Goal: Task Accomplishment & Management: Use online tool/utility

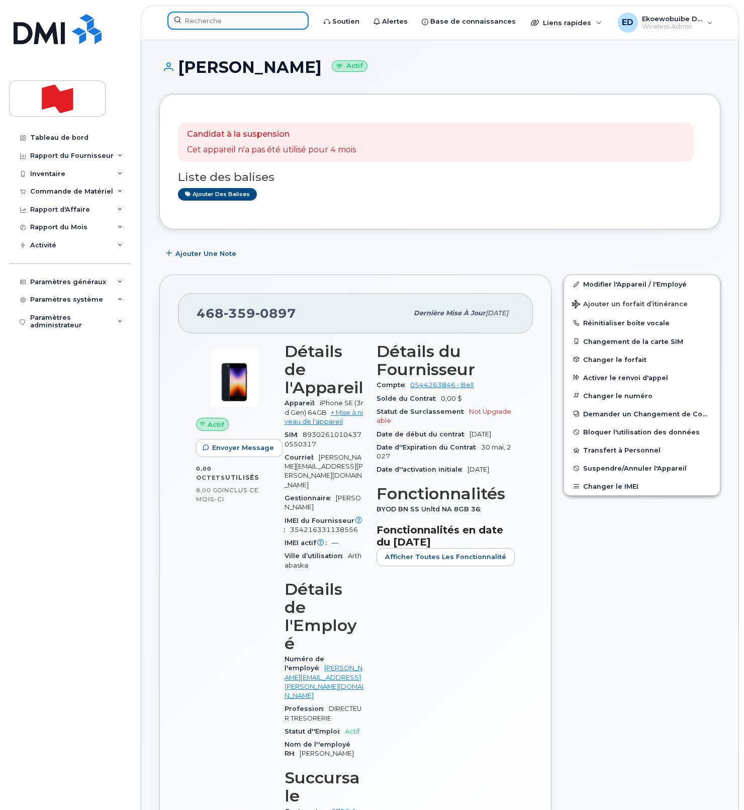
click at [228, 19] on input at bounding box center [237, 21] width 141 height 18
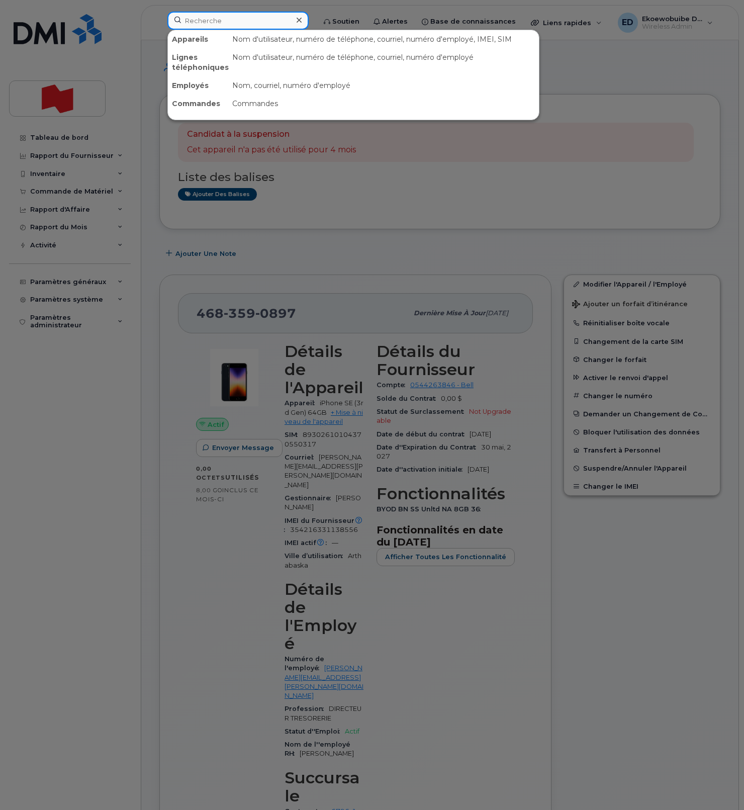
paste input "[PERSON_NAME]"
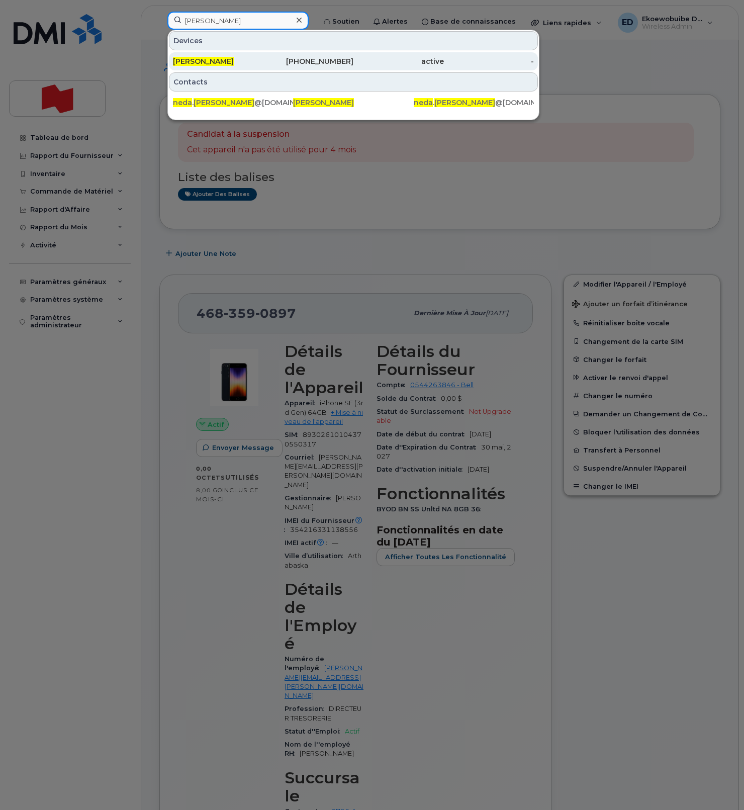
type input "[PERSON_NAME]"
click at [206, 63] on span "[PERSON_NAME]" at bounding box center [203, 61] width 61 height 9
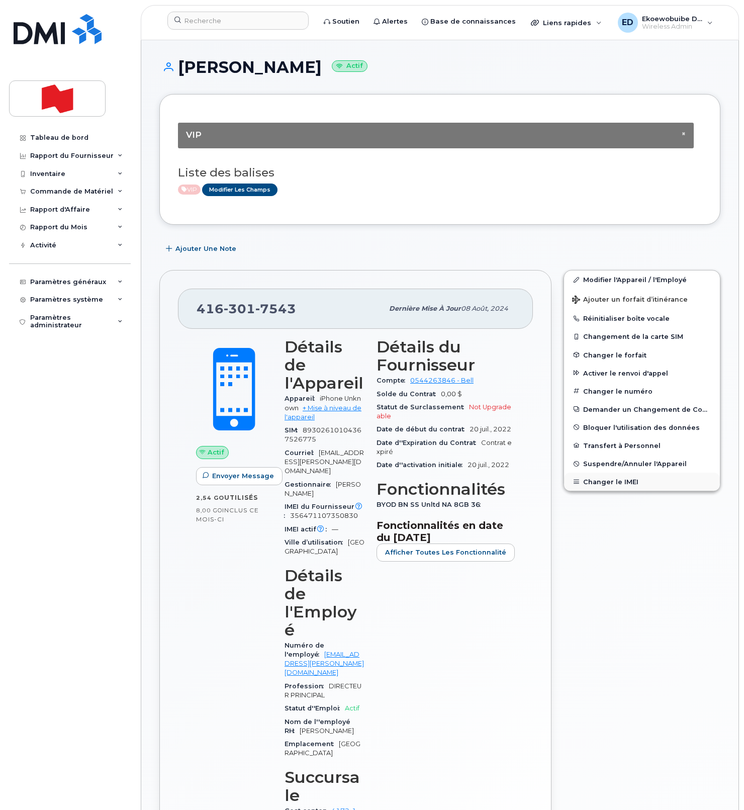
click at [597, 486] on button "Changer le IMEI" at bounding box center [642, 482] width 156 height 18
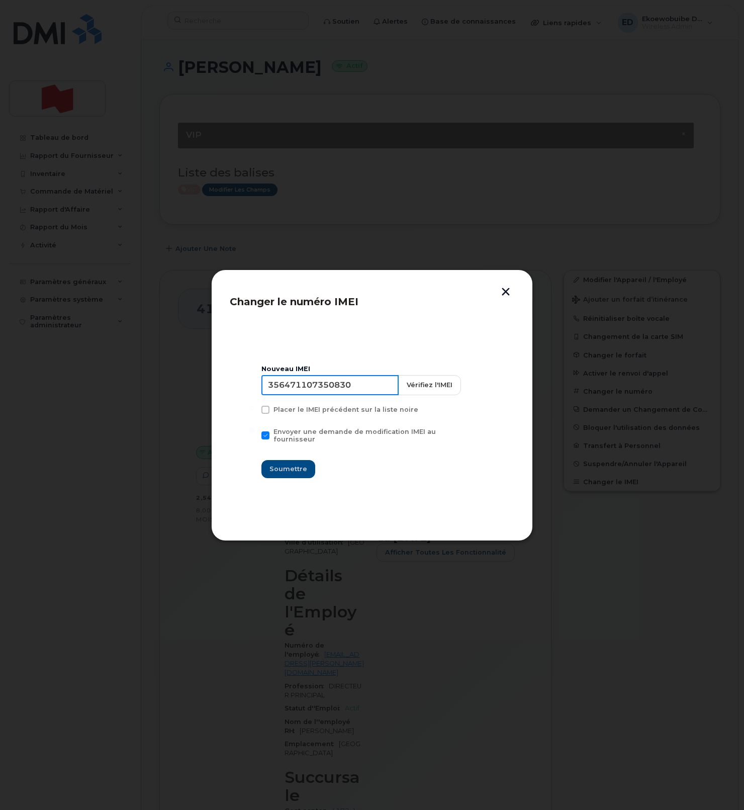
click at [329, 393] on input "356471107350830" at bounding box center [330, 385] width 137 height 20
click at [328, 393] on input "356471107350830" at bounding box center [330, 385] width 137 height 20
click at [320, 387] on input "356471107350830" at bounding box center [330, 385] width 137 height 20
type input "354216331249643"
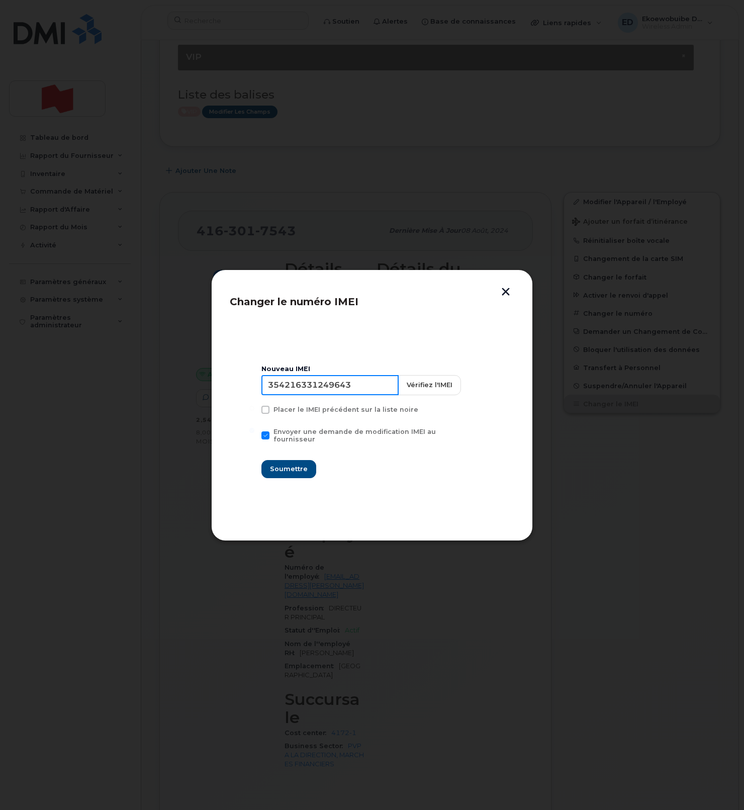
scroll to position [86, 0]
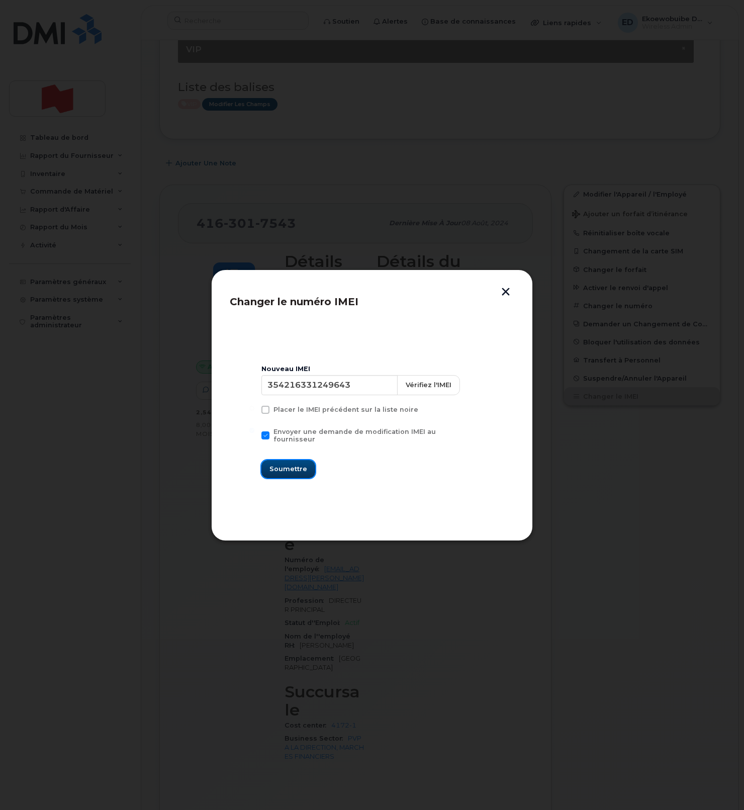
click at [289, 465] on span "Soumettre" at bounding box center [289, 469] width 38 height 10
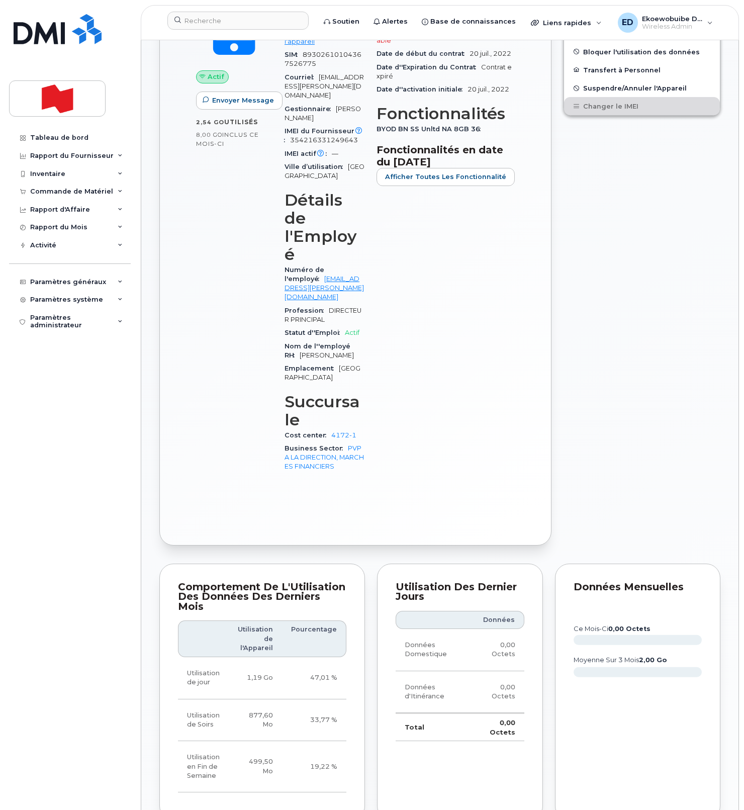
scroll to position [376, 0]
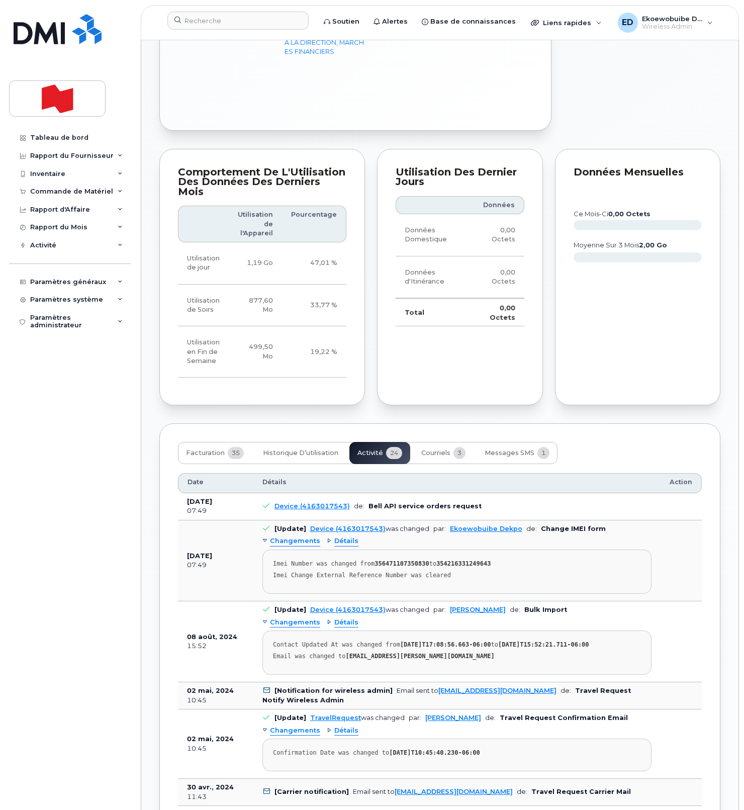
scroll to position [795, 0]
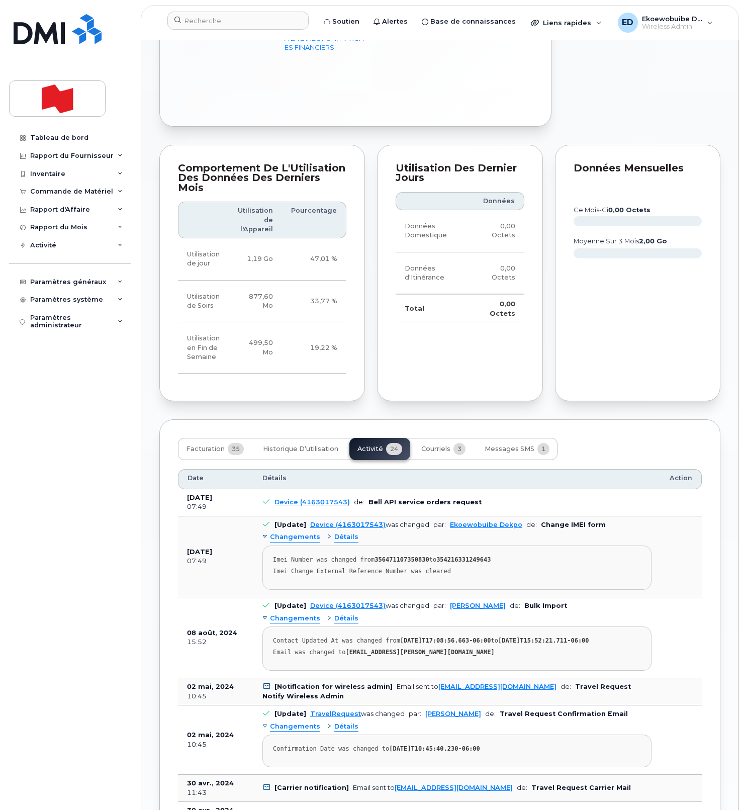
click at [475, 568] on div "Imei Change External Reference Number was cleared" at bounding box center [457, 572] width 368 height 8
drag, startPoint x: 479, startPoint y: 473, endPoint x: 270, endPoint y: 463, distance: 210.0
click at [270, 546] on pre "Imei Number was changed from 356471107350830 to 354216331249643 Imei Change Ext…" at bounding box center [457, 568] width 389 height 44
copy pre "Imei Number was changed from 356471107350830 to 354216331249643 Imei Change Ext…"
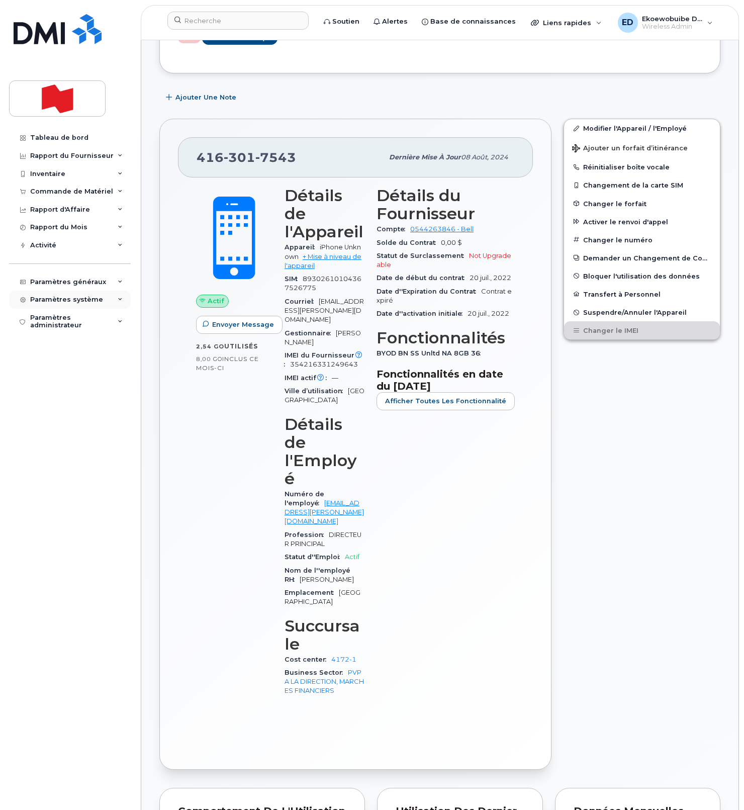
scroll to position [0, 0]
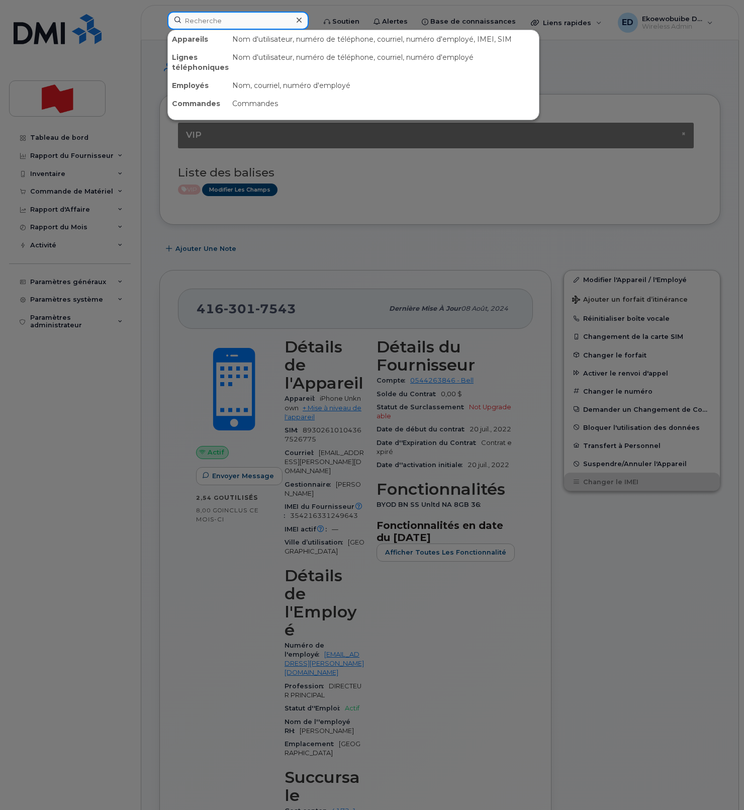
click at [206, 19] on input at bounding box center [237, 21] width 141 height 18
paste input "veronique.soucy@bnc.ca"
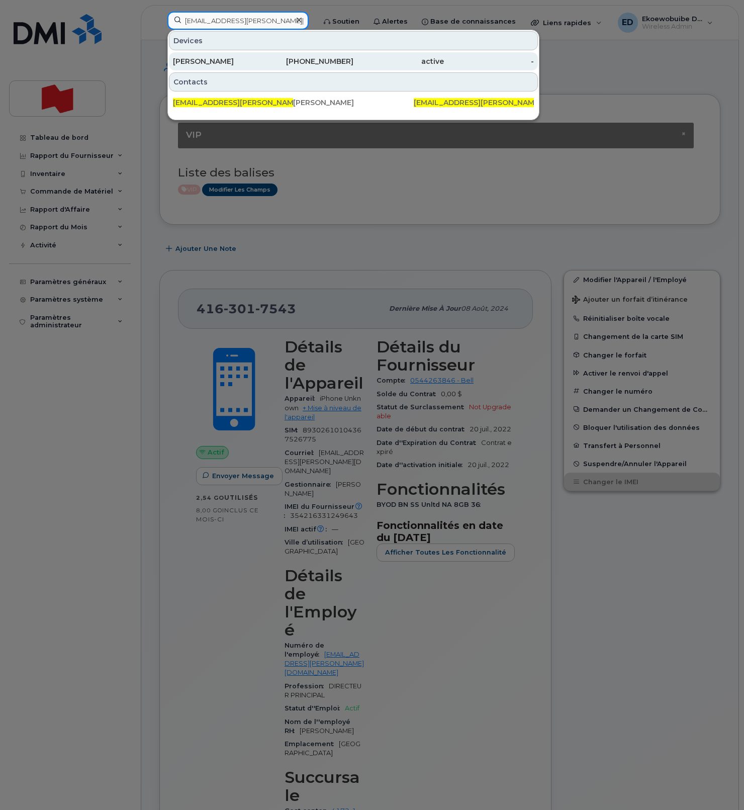
type input "veronique.soucy@bnc.ca"
click at [223, 68] on div "Veronique Soucy" at bounding box center [218, 61] width 91 height 18
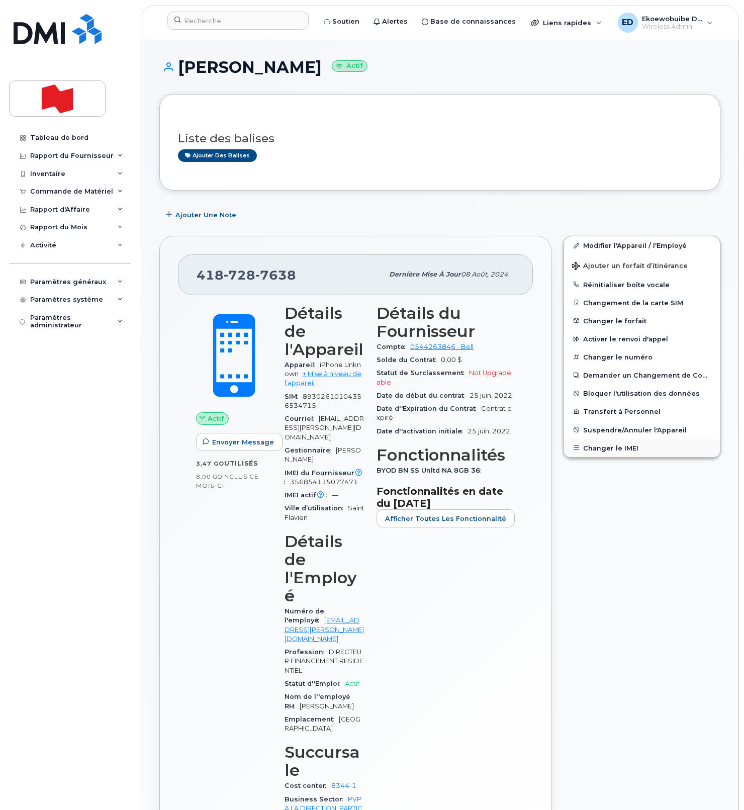
click at [600, 450] on button "Changer le IMEI" at bounding box center [642, 448] width 156 height 18
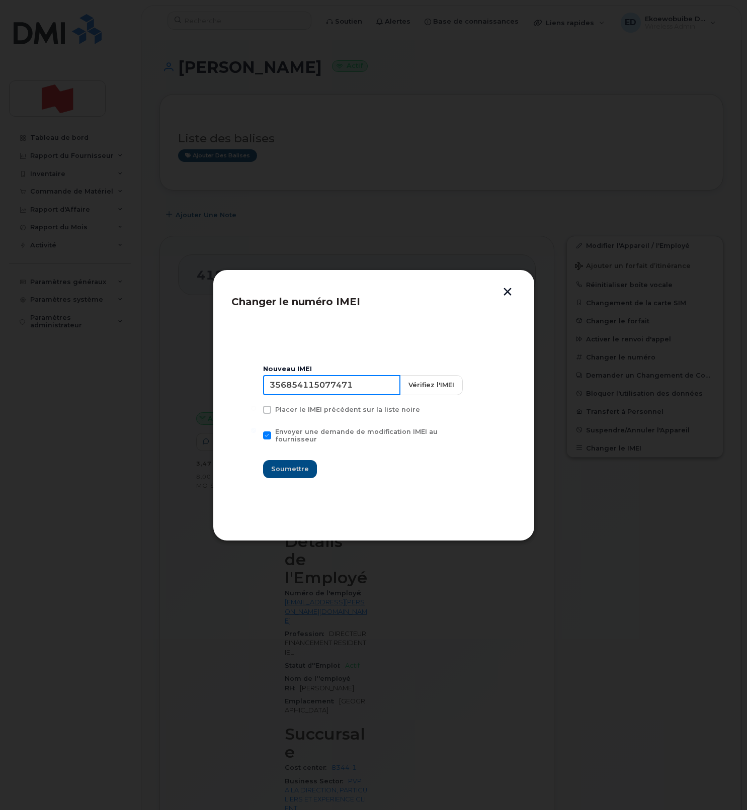
click at [341, 394] on input "356854115077471" at bounding box center [331, 385] width 137 height 20
click at [340, 394] on input "356854115077471" at bounding box center [331, 385] width 137 height 20
click at [330, 390] on input "356854115077471" at bounding box center [331, 385] width 137 height 20
type input "3568541150"
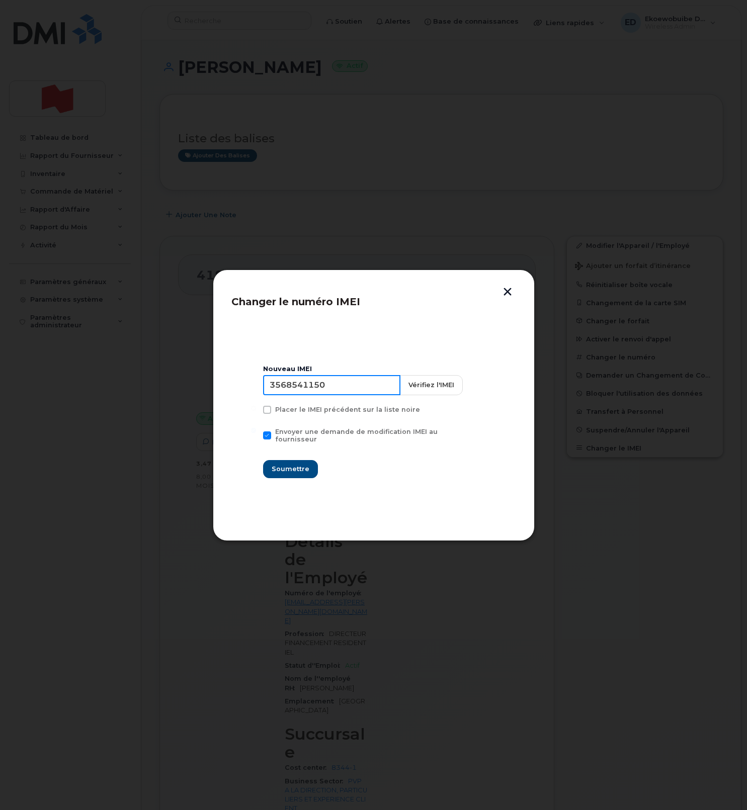
click at [308, 393] on input "3568541150" at bounding box center [331, 385] width 137 height 20
type input "S"
type input "354216331410724"
drag, startPoint x: 338, startPoint y: 390, endPoint x: 374, endPoint y: 390, distance: 35.7
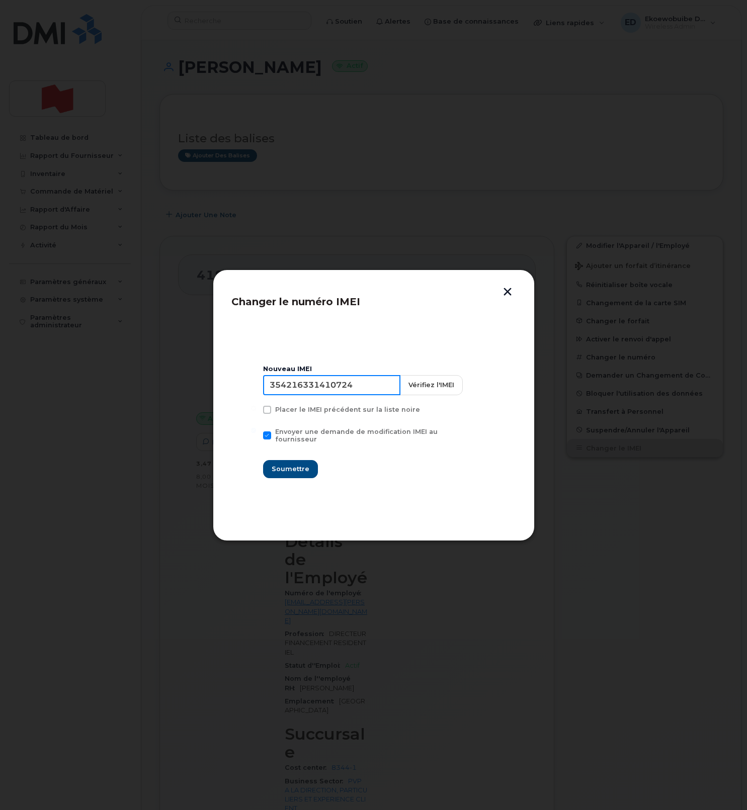
click at [374, 390] on input "354216331410724" at bounding box center [331, 385] width 137 height 20
click at [293, 464] on span "Soumettre" at bounding box center [290, 469] width 38 height 10
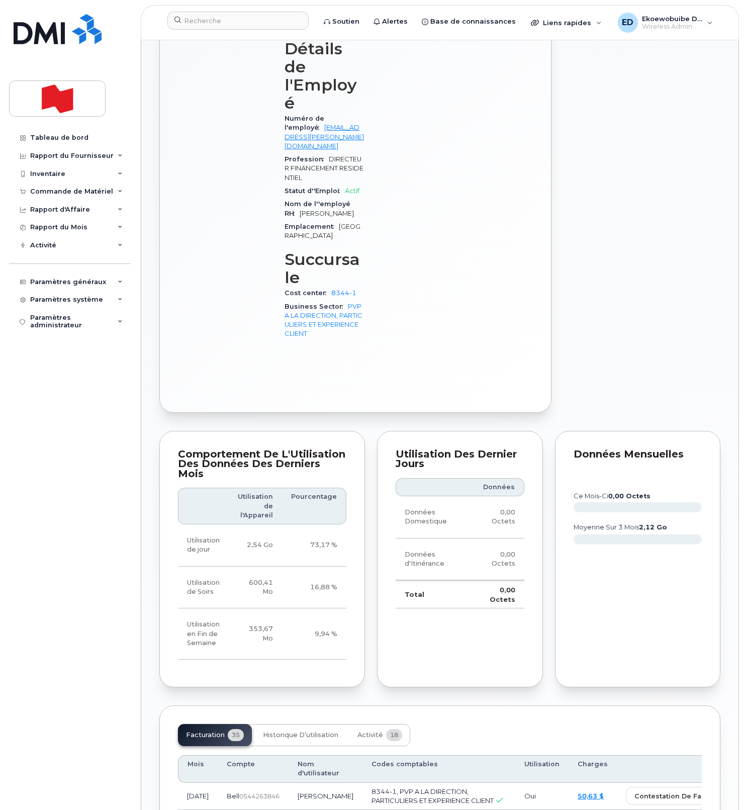
scroll to position [493, 0]
click at [367, 724] on button "Activité 18" at bounding box center [380, 735] width 61 height 22
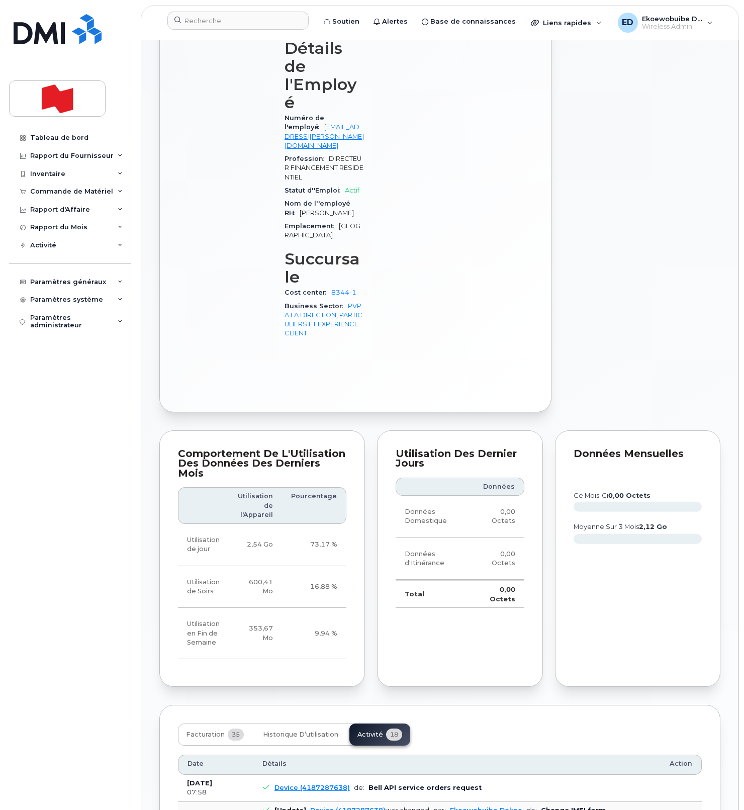
drag, startPoint x: 476, startPoint y: 765, endPoint x: 451, endPoint y: 776, distance: 27.7
drag, startPoint x: 476, startPoint y: 775, endPoint x: 257, endPoint y: 754, distance: 220.3
copy pre "Imei Number was changed from 356854115077471 to 354216331410724 Imei Change Ext…"
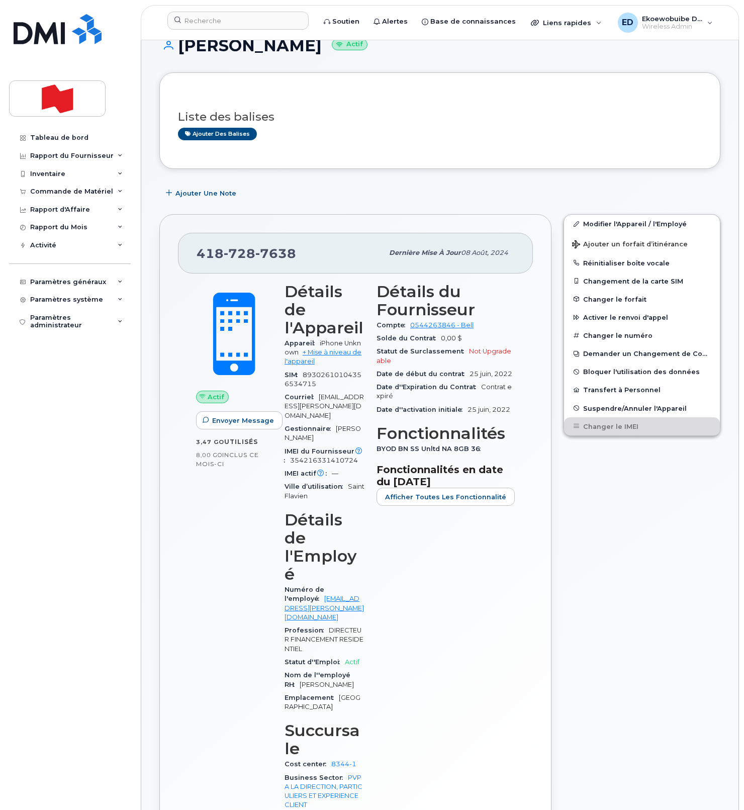
scroll to position [0, 0]
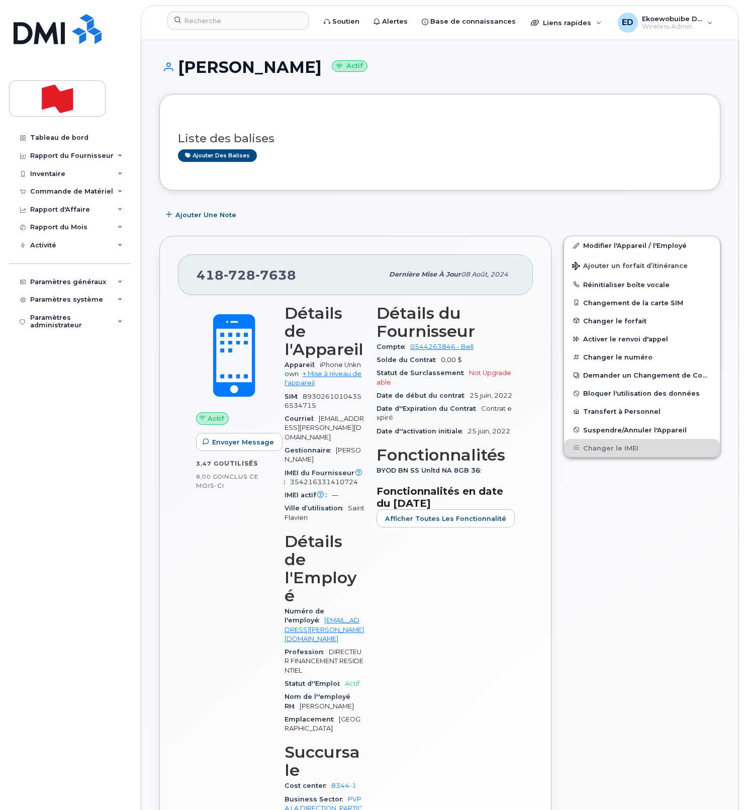
drag, startPoint x: 456, startPoint y: 87, endPoint x: 272, endPoint y: 59, distance: 186.2
click at [456, 87] on div "Veronique Soucy Actif" at bounding box center [439, 76] width 561 height 36
click at [253, 30] on div at bounding box center [237, 23] width 157 height 22
click at [254, 28] on input at bounding box center [237, 21] width 141 height 18
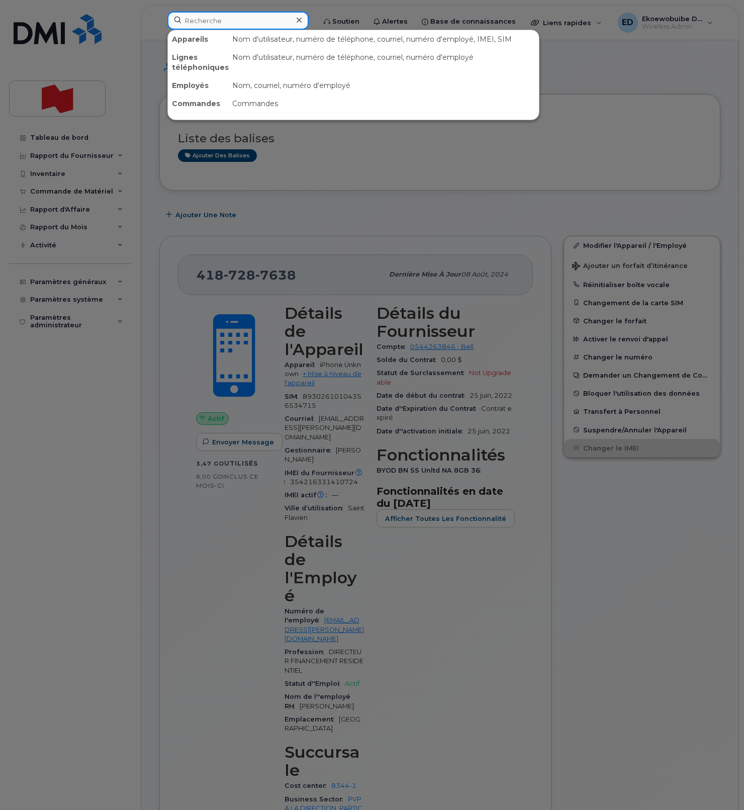
paste input "Martin Robitaille"
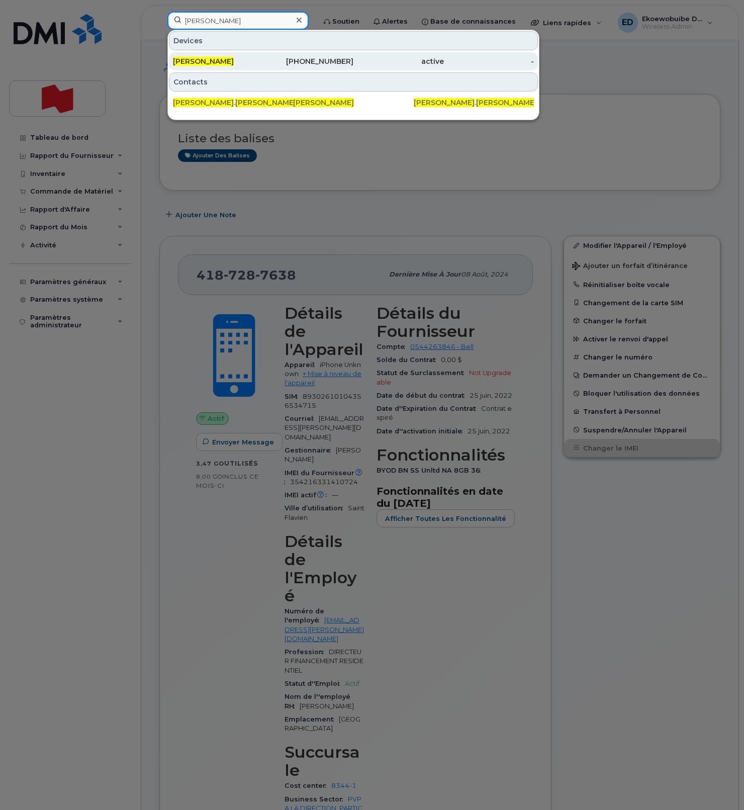
type input "Martin Robitaille"
click at [210, 64] on span "Martin Robitaille" at bounding box center [203, 61] width 61 height 9
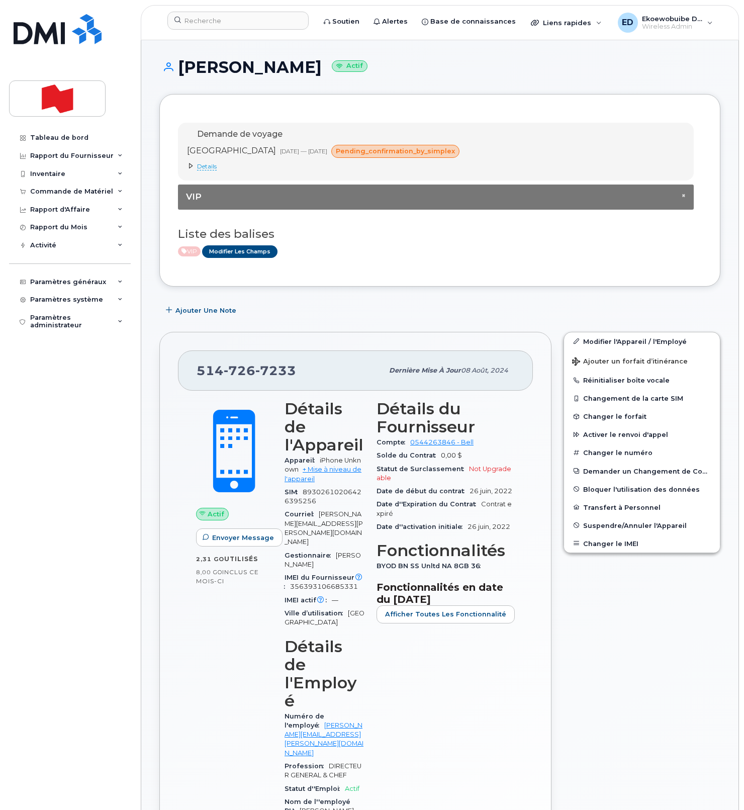
drag, startPoint x: 412, startPoint y: 268, endPoint x: 421, endPoint y: 277, distance: 12.8
click at [414, 271] on div "Demande de voyage United Arab Emirates 30 sept., 2025 — 10 nov., 2025 pending_c…" at bounding box center [439, 190] width 561 height 193
click at [618, 546] on button "Changer le IMEI" at bounding box center [642, 544] width 156 height 18
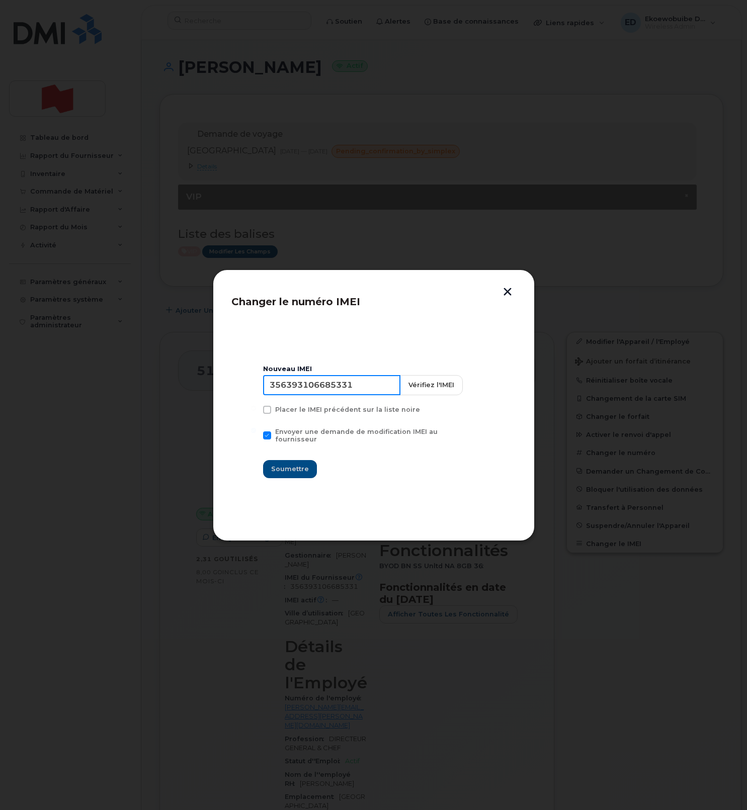
click at [342, 390] on input "356393106685331" at bounding box center [331, 385] width 137 height 20
click at [511, 295] on button "button" at bounding box center [507, 293] width 15 height 11
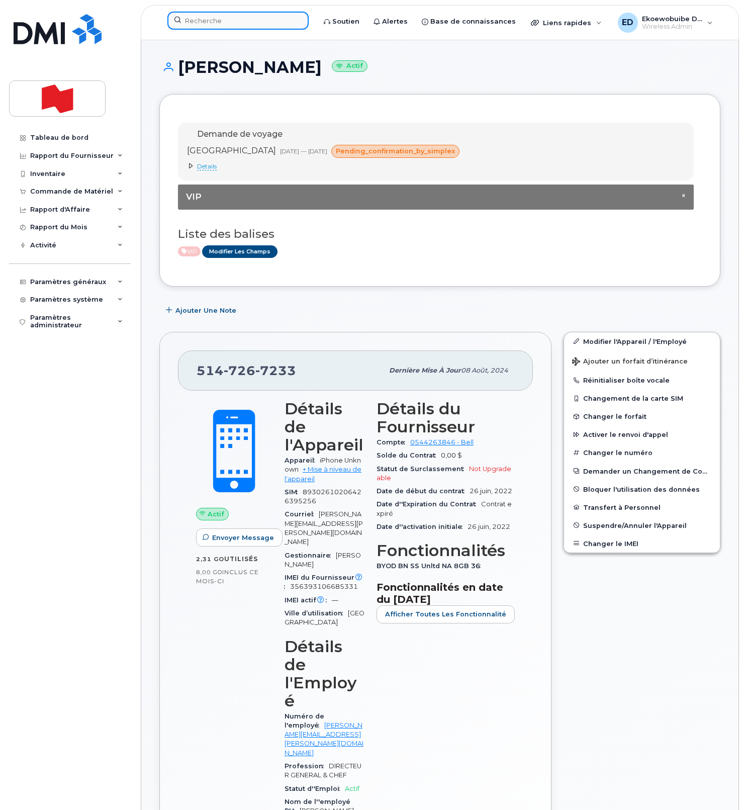
click at [210, 19] on input at bounding box center [237, 21] width 141 height 18
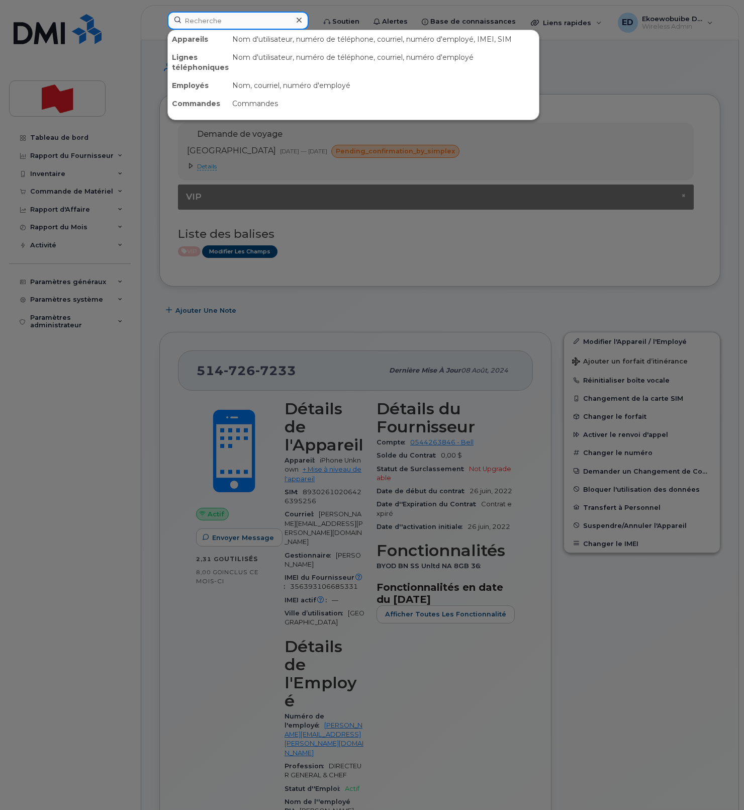
paste input "355113216143935"
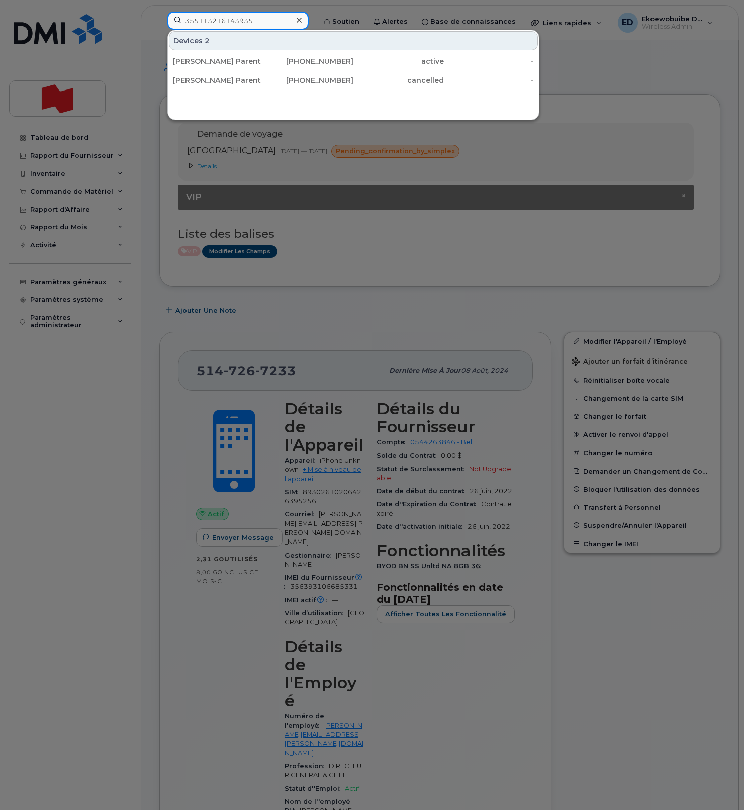
scroll to position [2, 0]
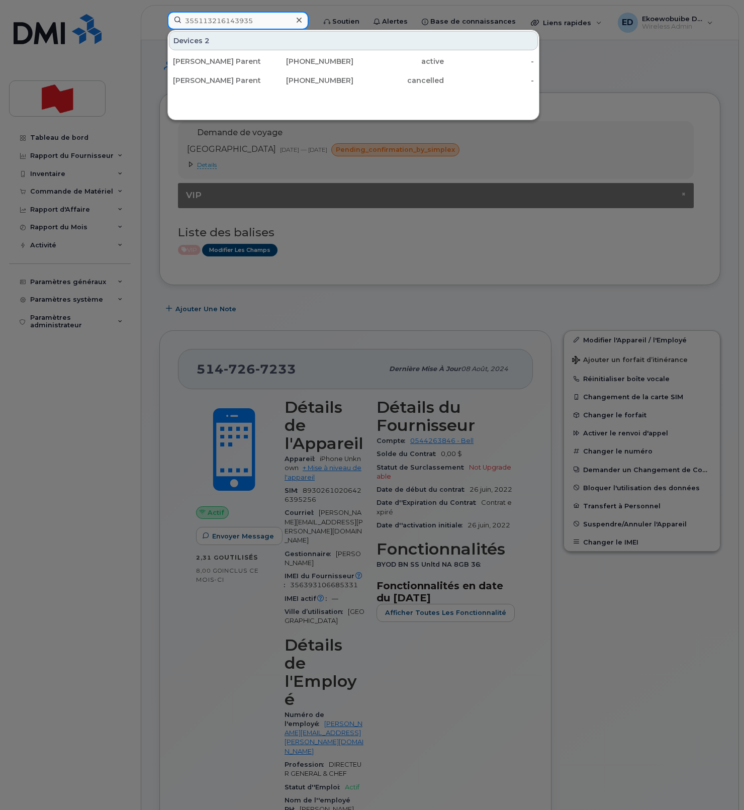
type input "355113216143935"
drag, startPoint x: 309, startPoint y: 19, endPoint x: 314, endPoint y: 24, distance: 7.1
click at [302, 19] on icon at bounding box center [299, 20] width 5 height 5
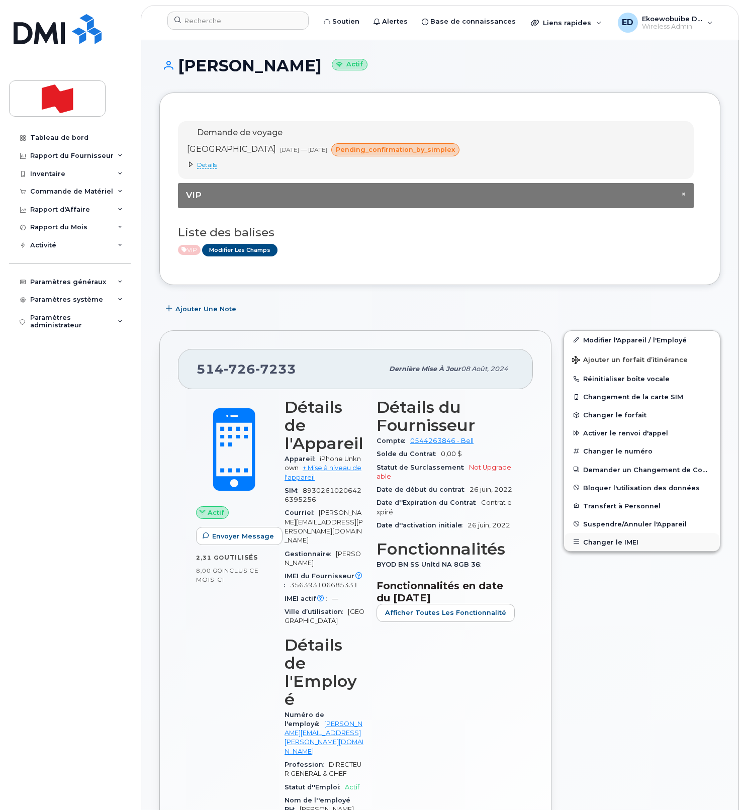
click at [610, 544] on button "Changer le IMEI" at bounding box center [642, 542] width 156 height 18
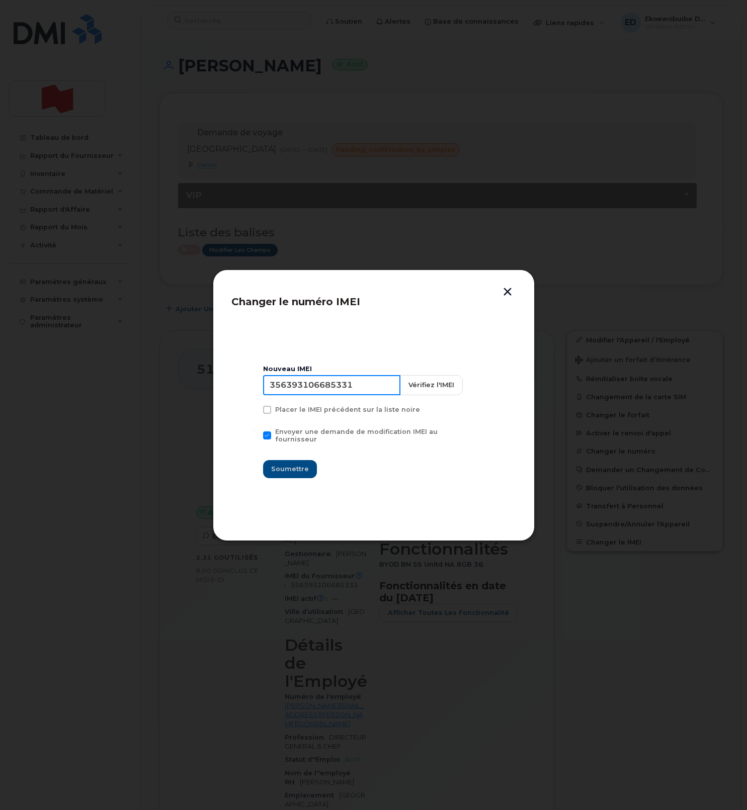
click at [327, 393] on input "356393106685331" at bounding box center [331, 385] width 137 height 20
type input "354216331517213"
drag, startPoint x: 295, startPoint y: 468, endPoint x: 304, endPoint y: 470, distance: 9.9
click at [294, 468] on span "Soumettre" at bounding box center [290, 469] width 38 height 10
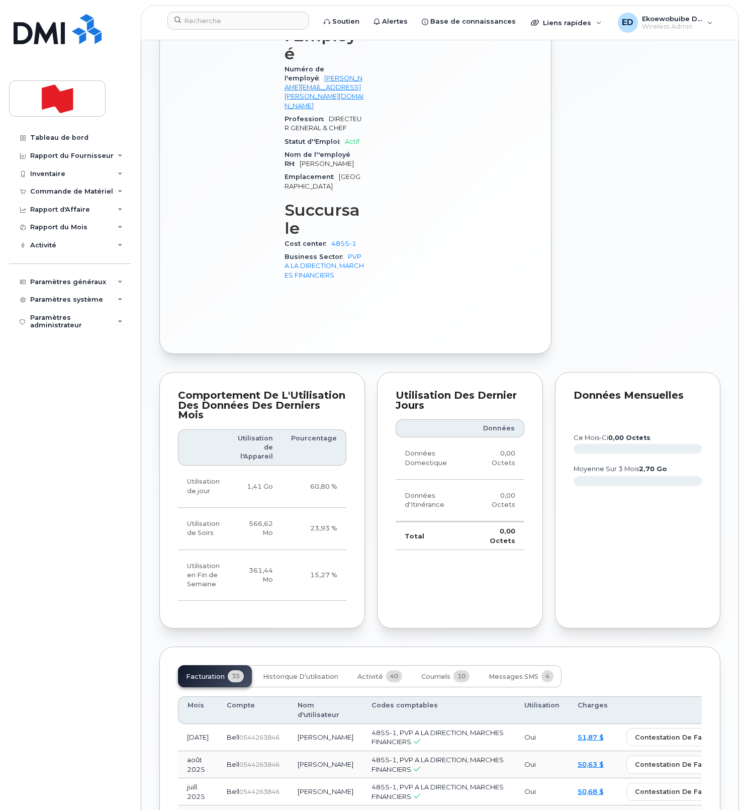
scroll to position [654, 0]
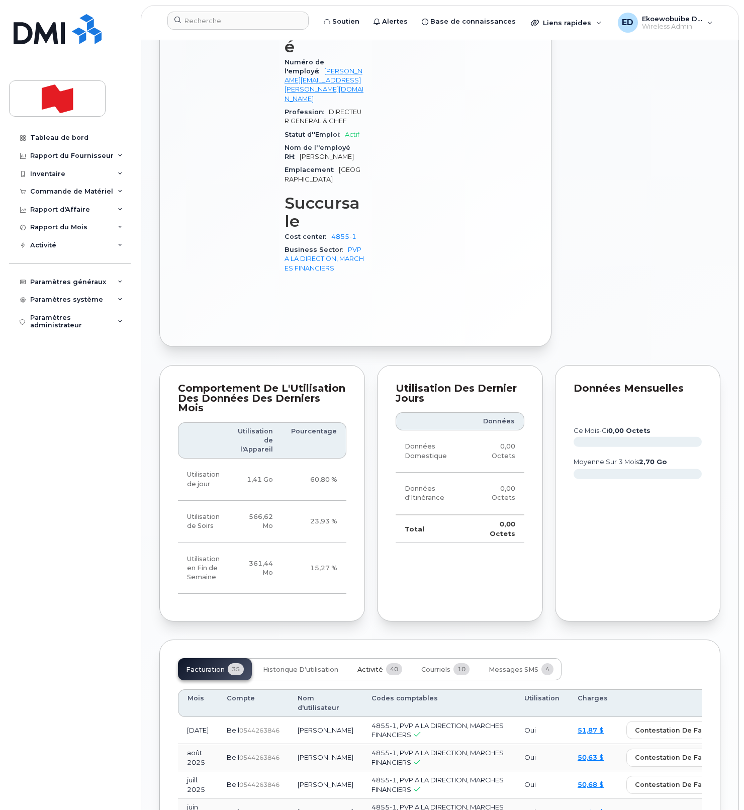
click at [358, 666] on span "Activité" at bounding box center [371, 670] width 26 height 8
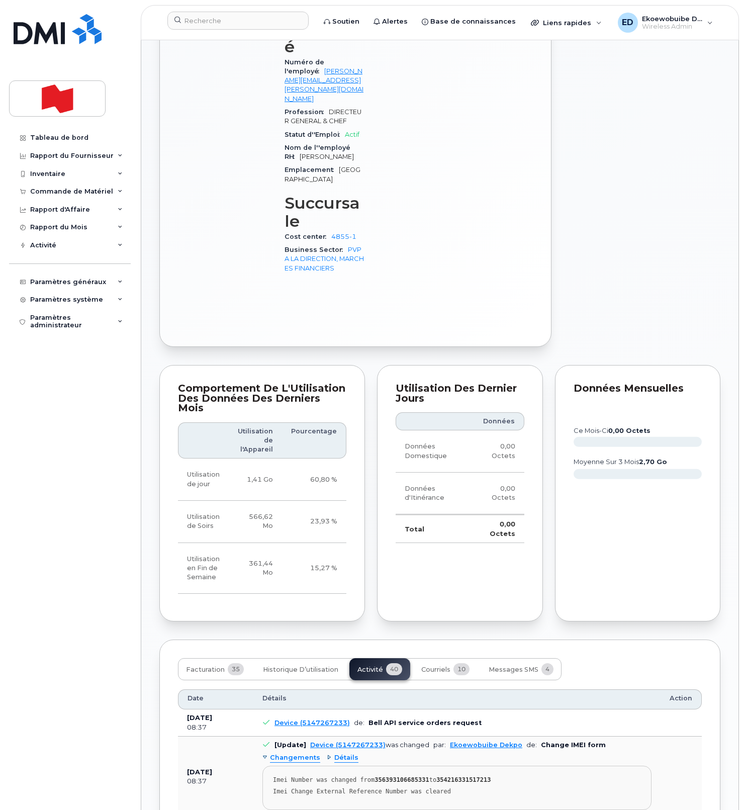
click at [484, 766] on pre "Imei Number was changed from 356393106685331 to 354216331517213 Imei Change Ext…" at bounding box center [457, 788] width 389 height 44
drag, startPoint x: 474, startPoint y: 693, endPoint x: 264, endPoint y: 676, distance: 210.9
click at [265, 766] on pre "Imei Number was changed from 356393106685331 to 354216331517213 Imei Change Ext…" at bounding box center [457, 788] width 389 height 44
copy pre "Imei Number was changed from 356393106685331 to 354216331517213 Imei Change Ext…"
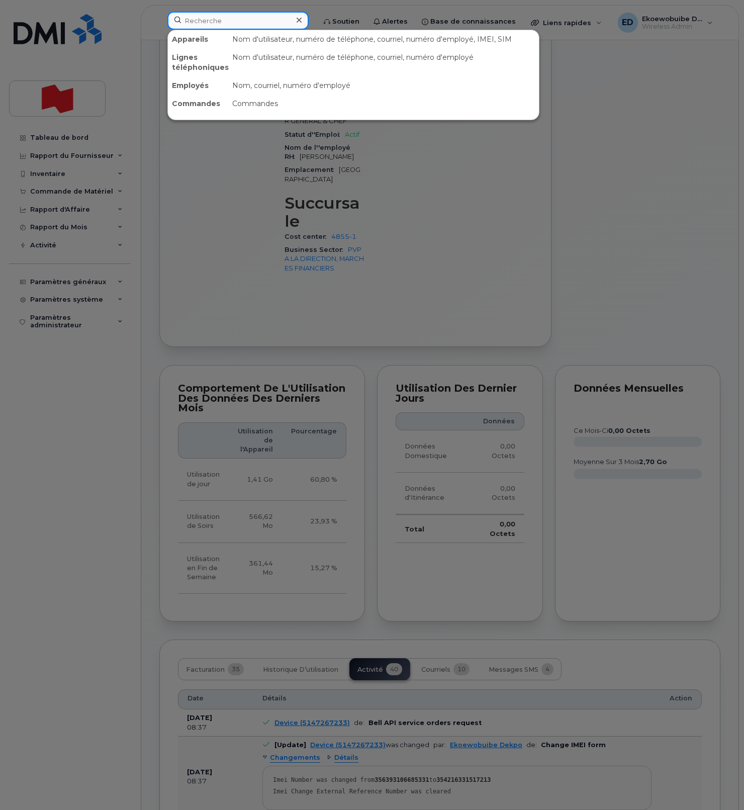
click at [252, 24] on input at bounding box center [237, 21] width 141 height 18
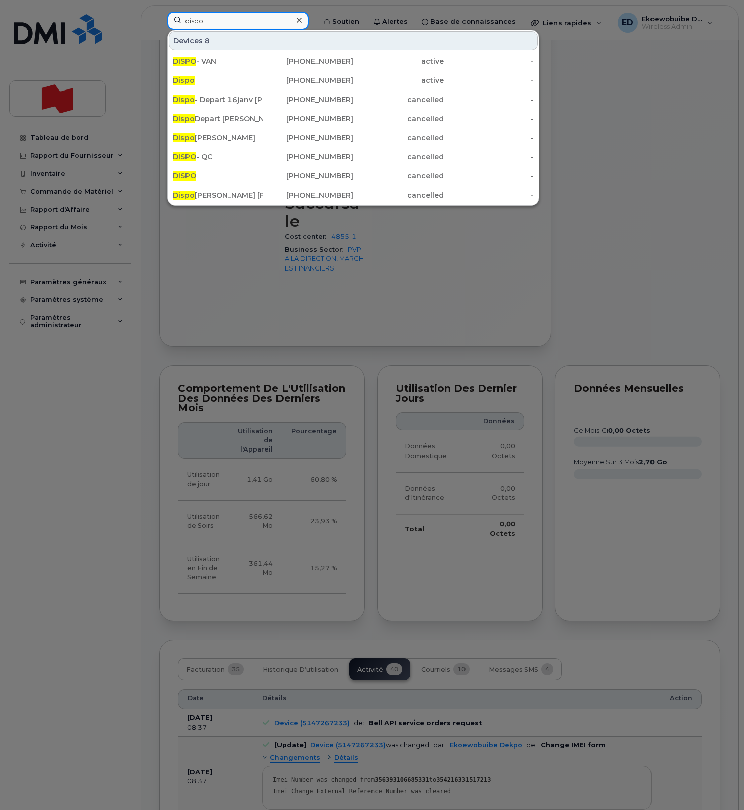
type input "dispo"
click at [302, 22] on icon at bounding box center [299, 20] width 5 height 8
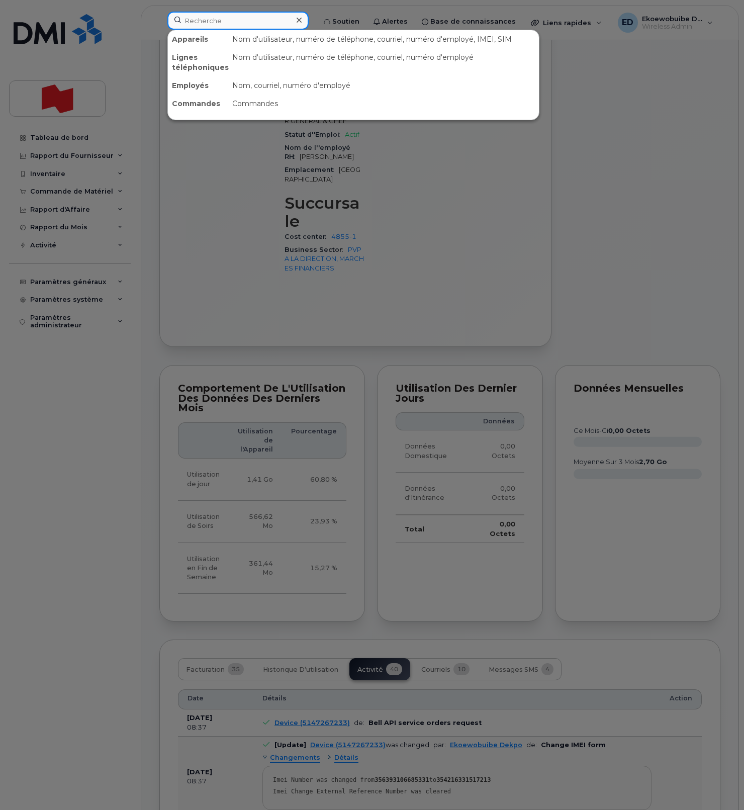
click at [202, 20] on input at bounding box center [237, 21] width 141 height 18
paste input "[PERSON_NAME][EMAIL_ADDRESS][DOMAIN_NAME]"
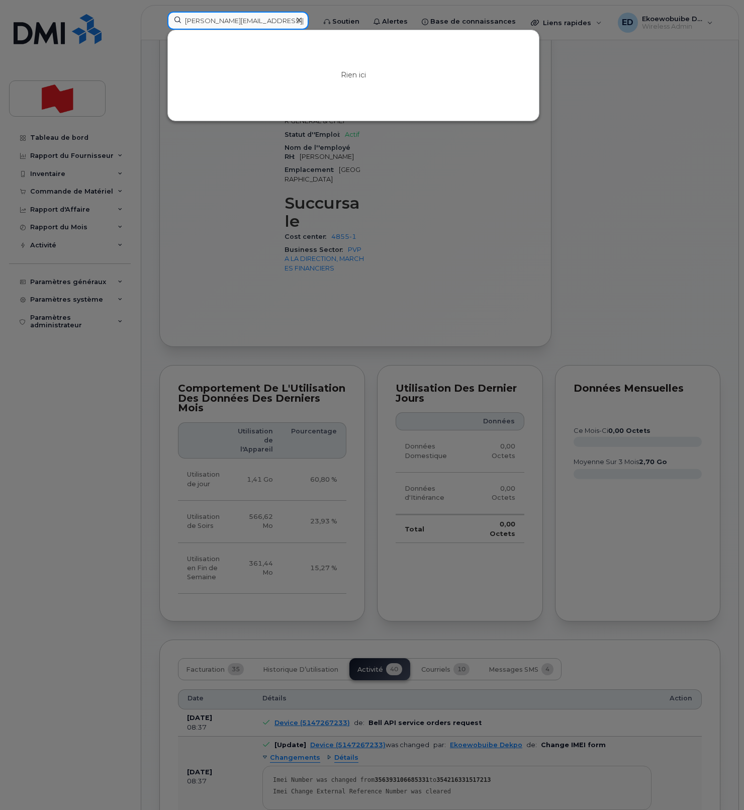
type input "[PERSON_NAME][EMAIL_ADDRESS][DOMAIN_NAME]"
click at [302, 21] on icon at bounding box center [299, 20] width 5 height 8
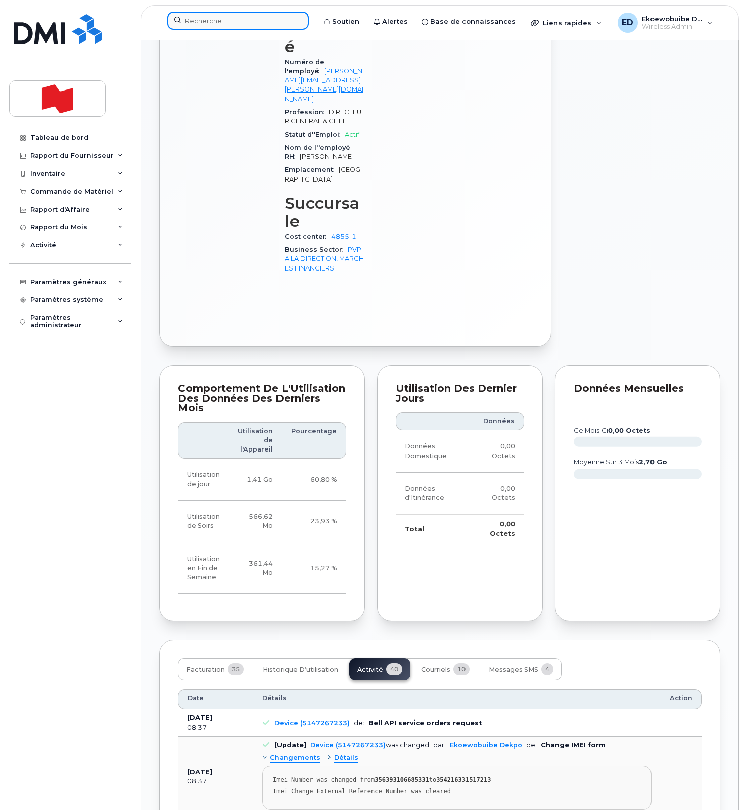
click at [213, 26] on input at bounding box center [237, 21] width 141 height 18
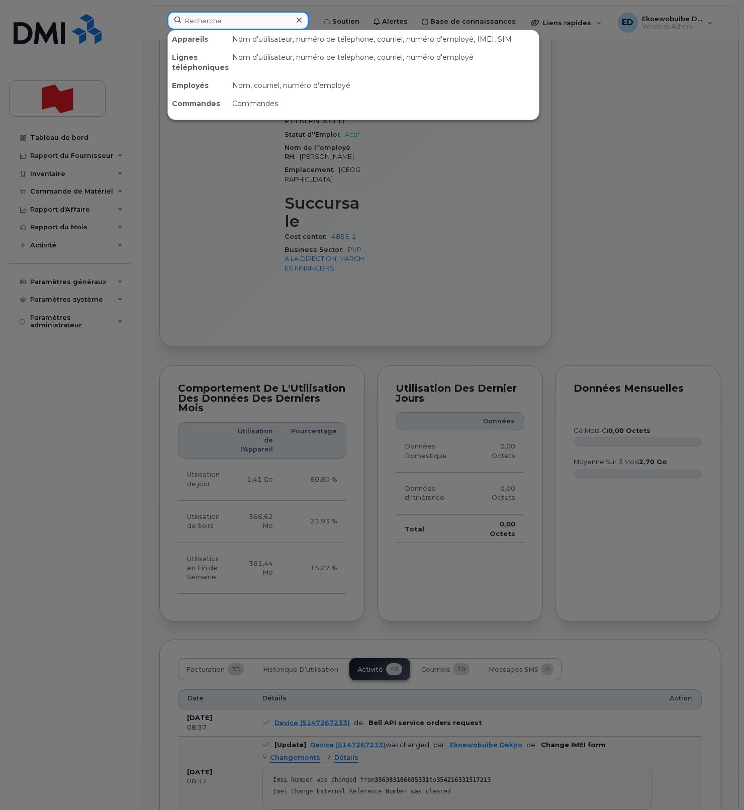
paste input "437-452-9278"
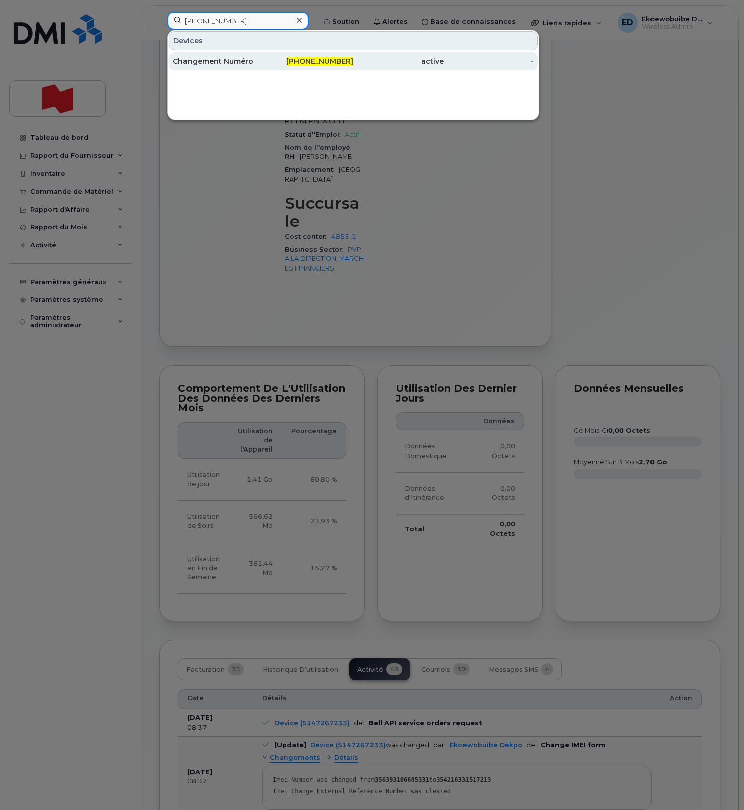
type input "437-452-9278"
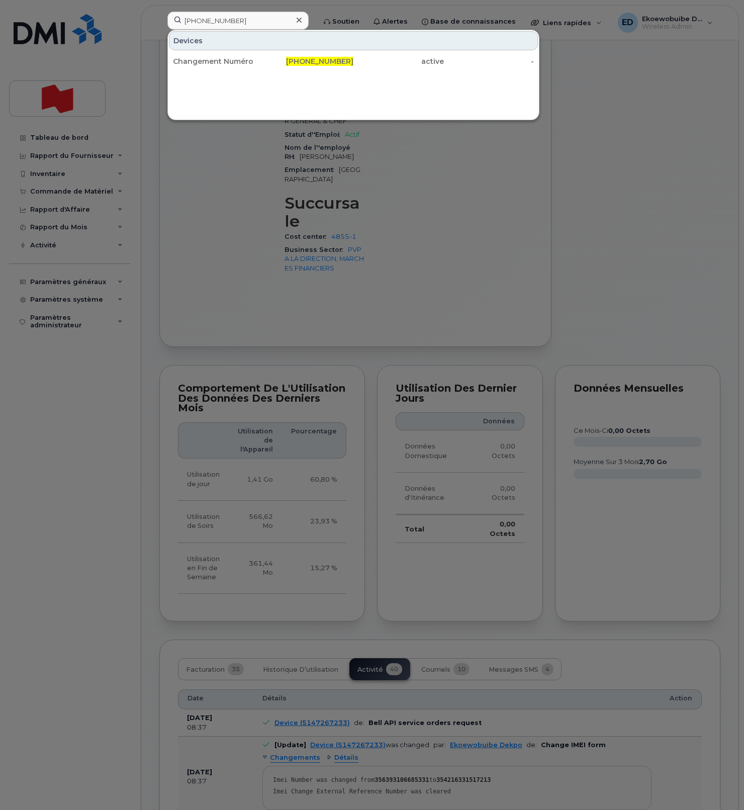
drag, startPoint x: 226, startPoint y: 63, endPoint x: 305, endPoint y: 75, distance: 79.5
click at [226, 63] on div "Changement Numéro" at bounding box center [218, 61] width 91 height 10
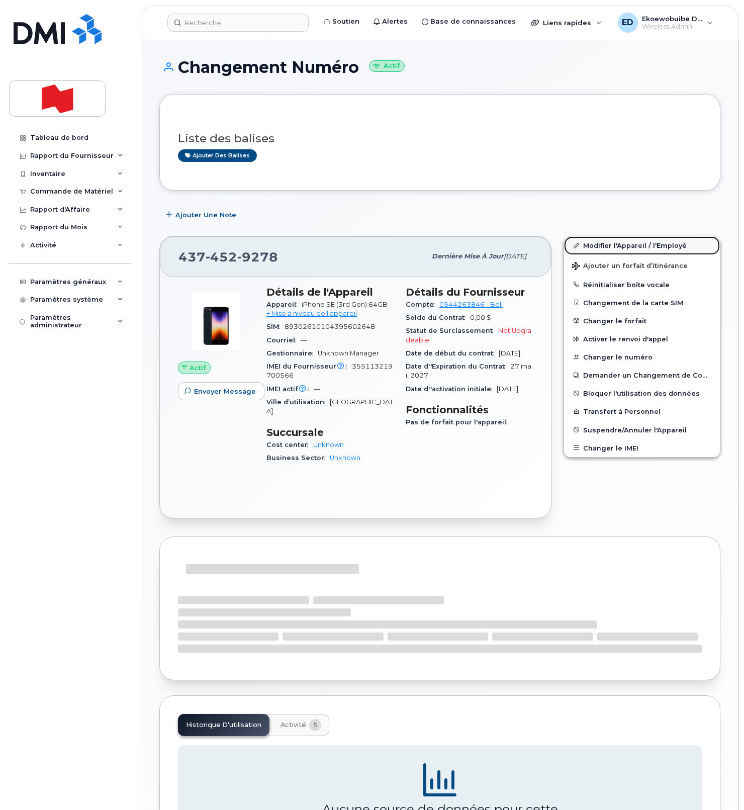
click at [596, 249] on link "Modifier l'Appareil / l'Employé" at bounding box center [642, 245] width 156 height 18
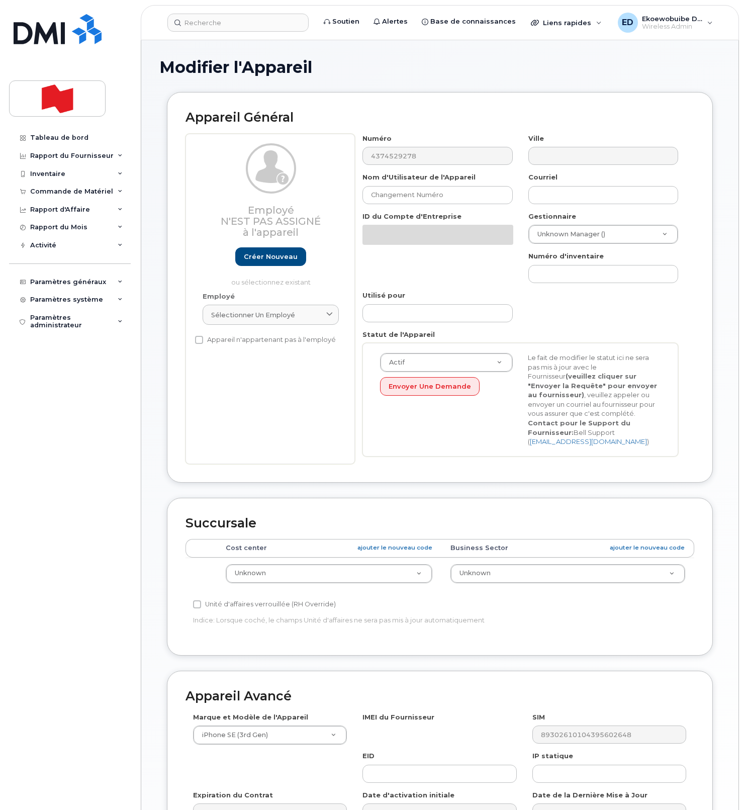
select select "22916206"
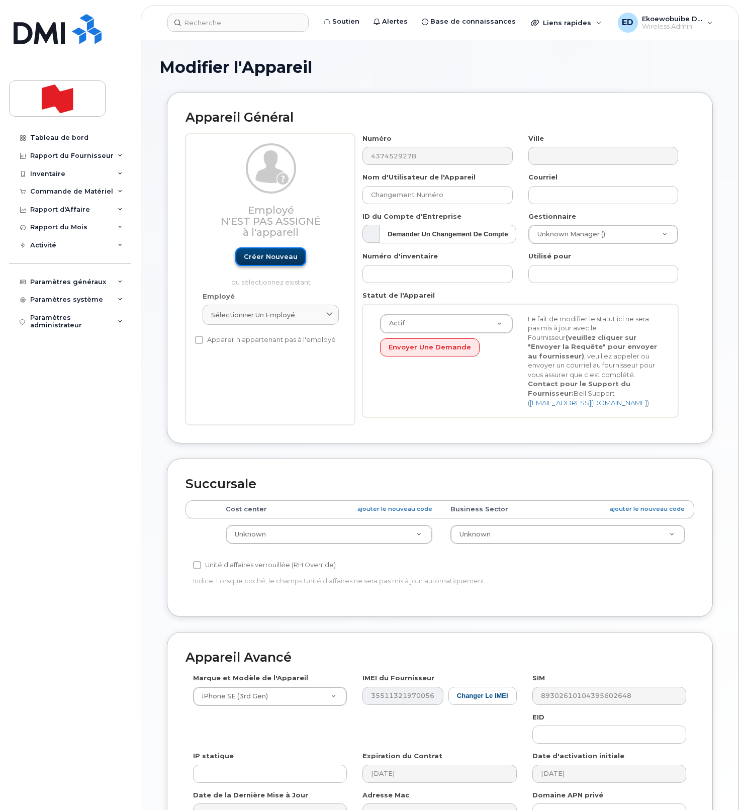
click at [266, 258] on link "Créer nouveau" at bounding box center [270, 256] width 71 height 19
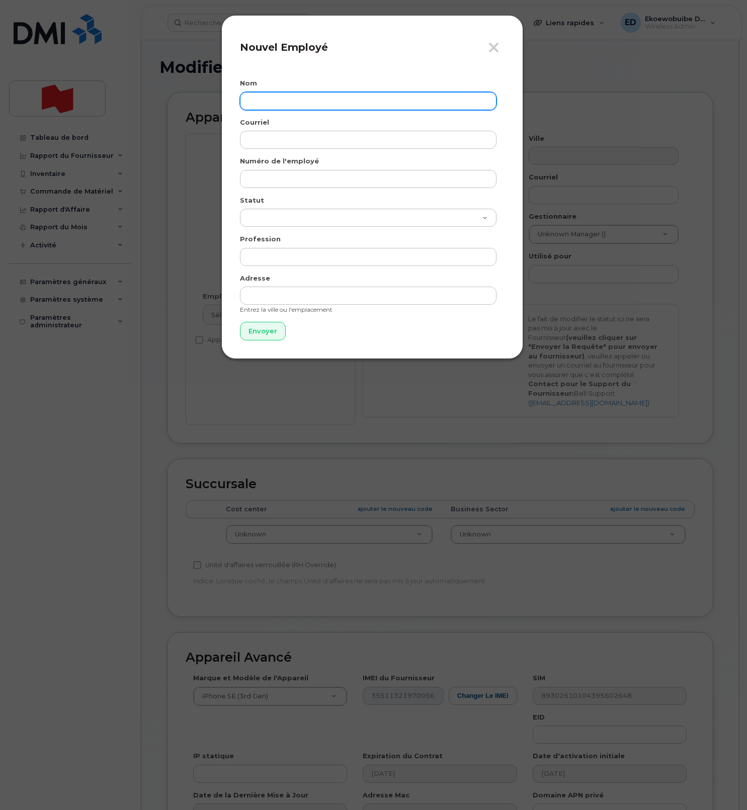
click at [275, 101] on input "text" at bounding box center [368, 101] width 257 height 18
paste input "Junelyn (1859) Aquino"
click at [284, 104] on input "Junelyn (1859) Aquino" at bounding box center [368, 101] width 257 height 18
drag, startPoint x: 284, startPoint y: 104, endPoint x: 294, endPoint y: 105, distance: 9.6
click at [288, 104] on input "Junelyn (1859) Aquino" at bounding box center [368, 101] width 257 height 18
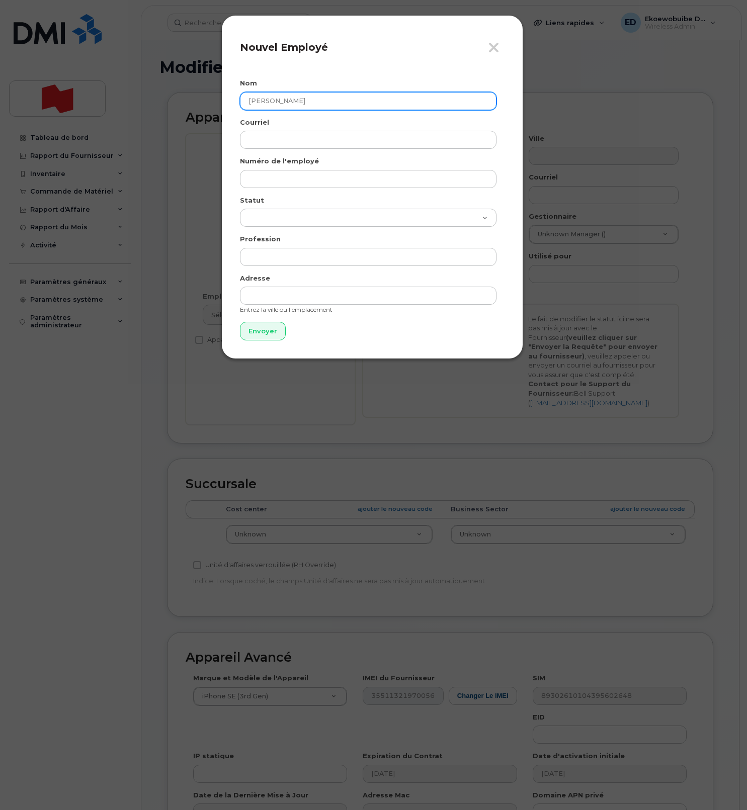
type input "Junelyn Aquino"
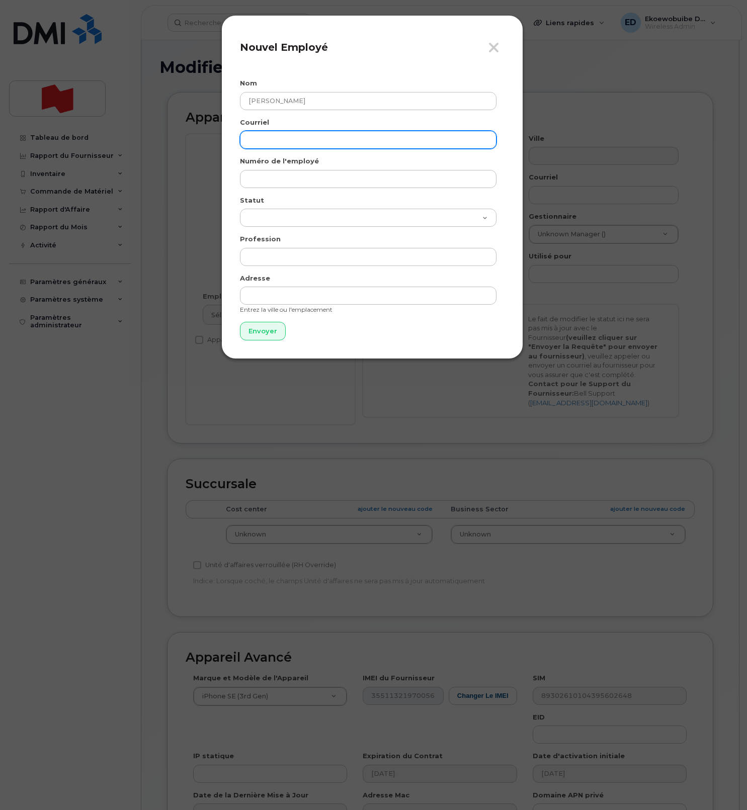
click at [281, 142] on input "email" at bounding box center [368, 140] width 257 height 18
paste input "junelyn.aquino@nbc.ca"
type input "junelyn.aquino@nbc.ca"
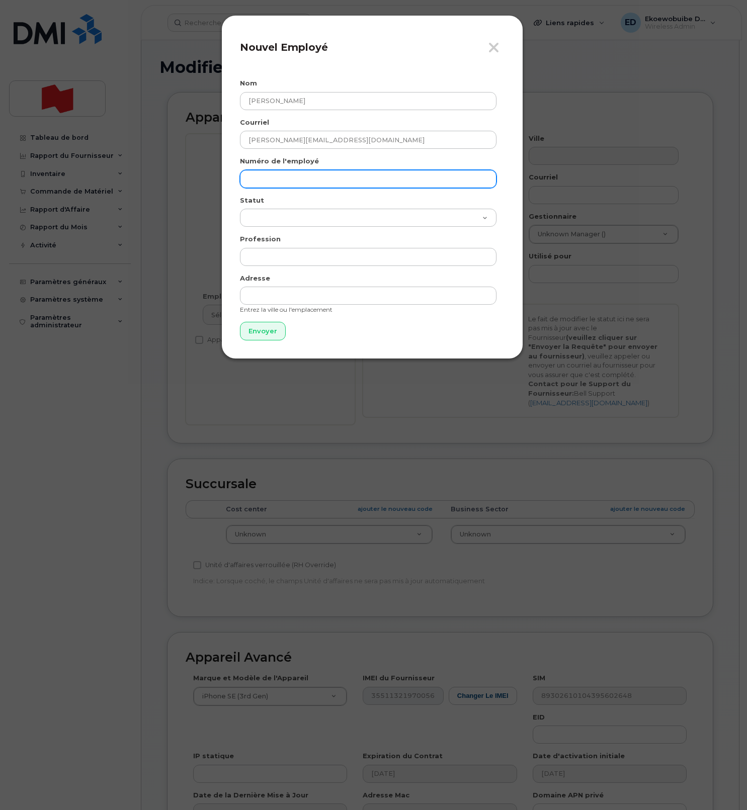
click at [281, 171] on div "Numéro de l'employé" at bounding box center [372, 172] width 265 height 32
click at [294, 176] on input "text" at bounding box center [368, 179] width 257 height 18
paste input "junelyn.aquino@nbc.ca"
type input "junelyn.aquino@nbc.ca"
click at [253, 329] on input "Envoyer" at bounding box center [263, 331] width 46 height 19
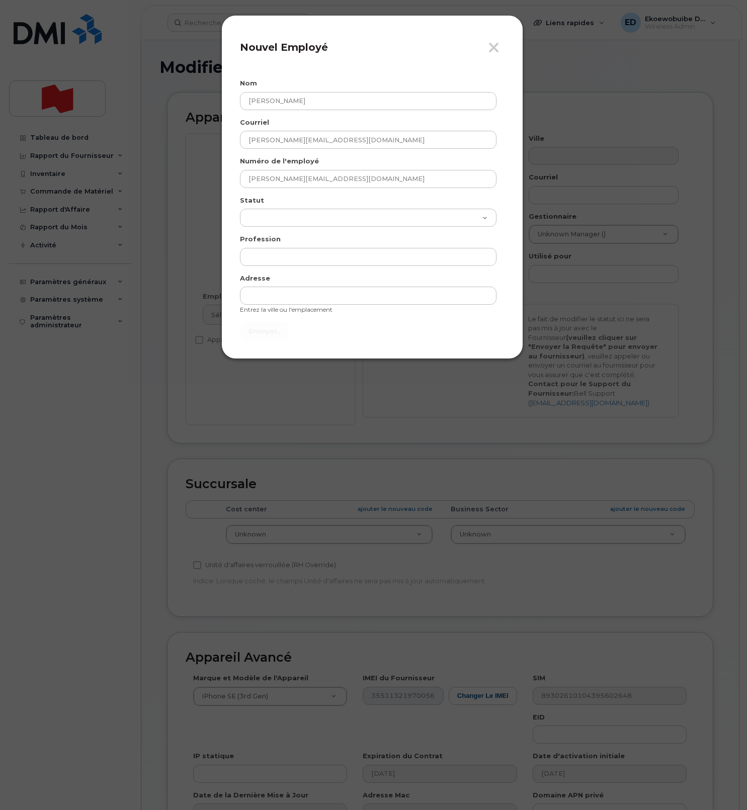
type input "Envoyer"
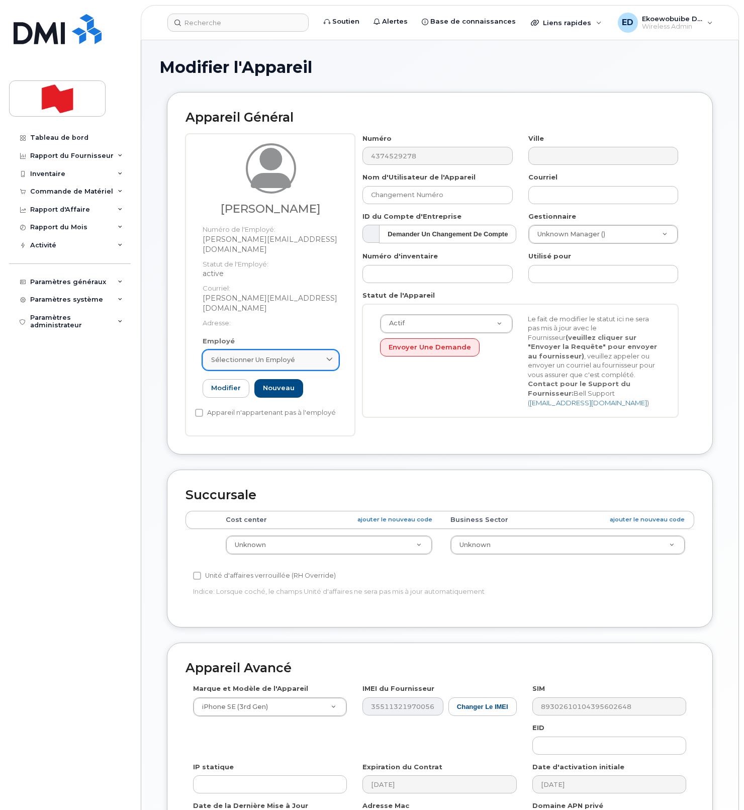
drag, startPoint x: 315, startPoint y: 338, endPoint x: 309, endPoint y: 339, distance: 6.1
click at [313, 355] on div "Sélectionner un employé" at bounding box center [270, 360] width 119 height 10
paste input "junelyn.aquino@nbc.ca"
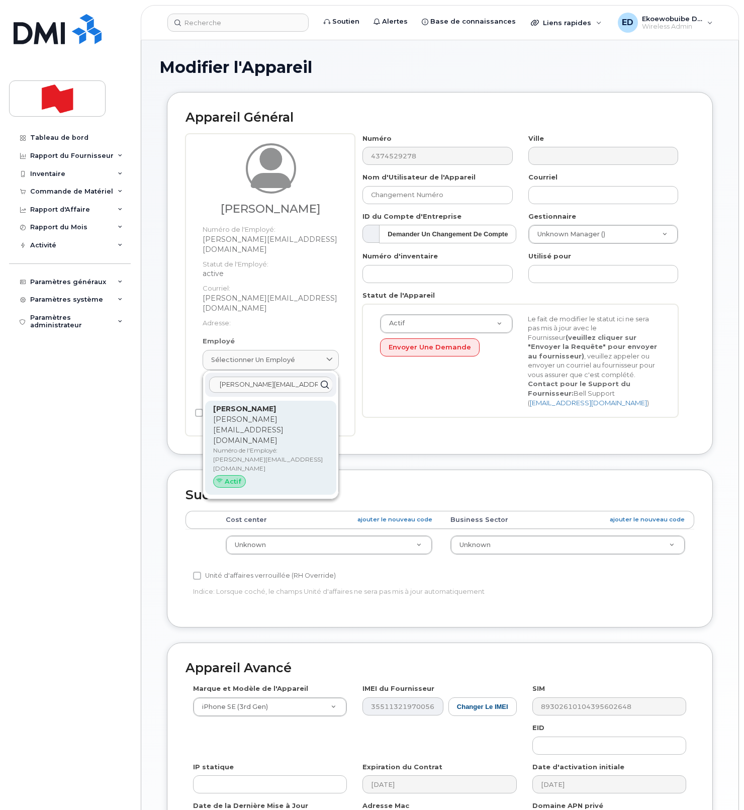
type input "junelyn.aquino@nbc.ca"
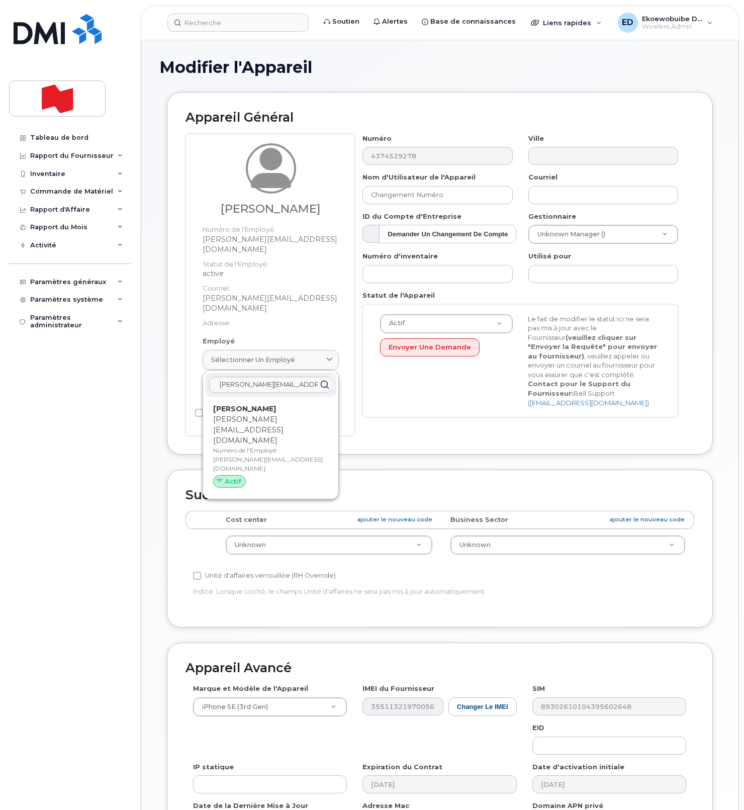
click at [262, 414] on p "junelyn.aquino@nbc.ca" at bounding box center [270, 430] width 115 height 32
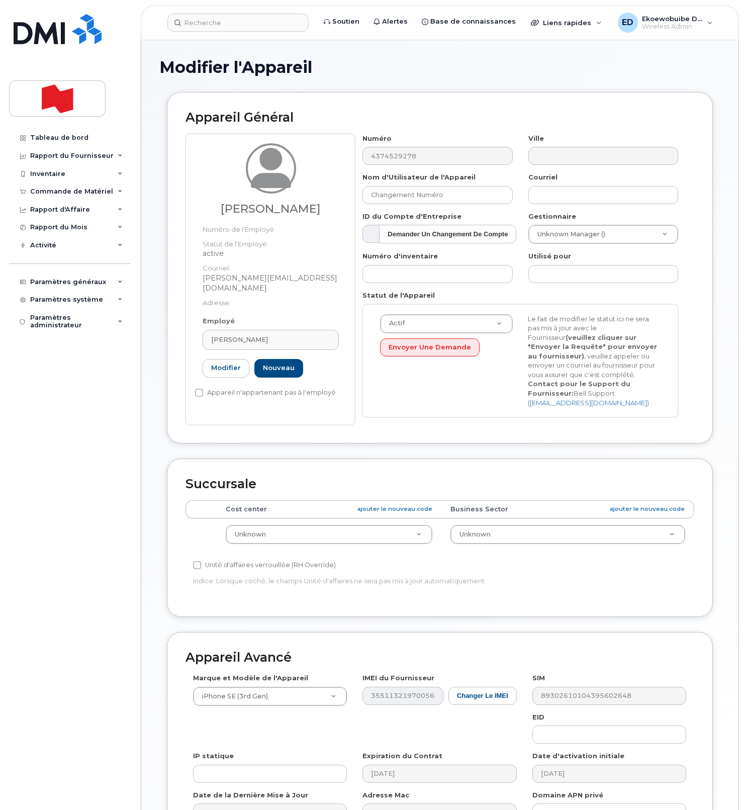
type input "junelyn.aquino@nbc.ca"
type input "Junelyn Aquino"
type input "junelyn.aquino@nbc.ca"
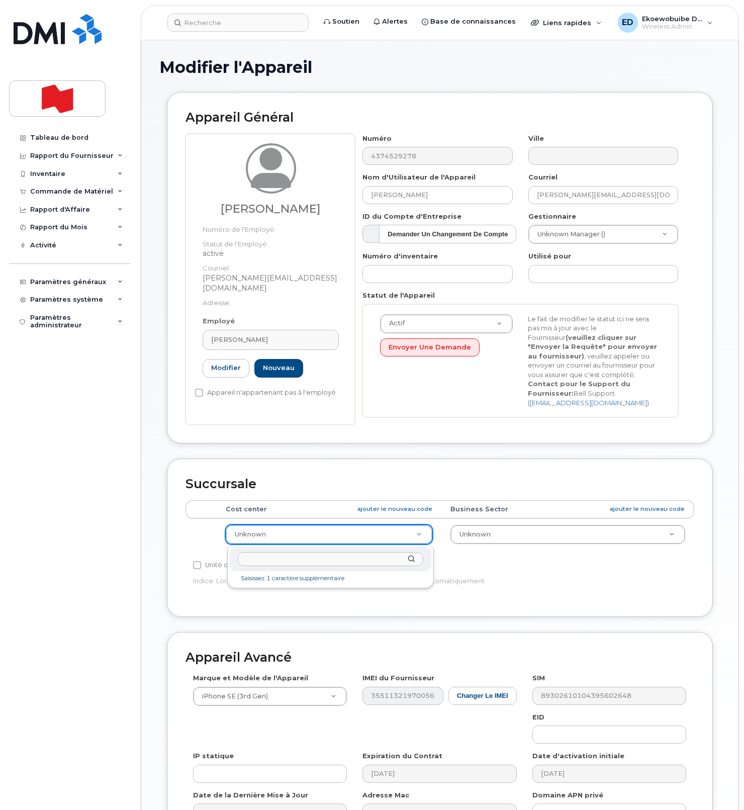
drag, startPoint x: 329, startPoint y: 538, endPoint x: 335, endPoint y: 541, distance: 6.1
type input "8897-1"
type input "22916310"
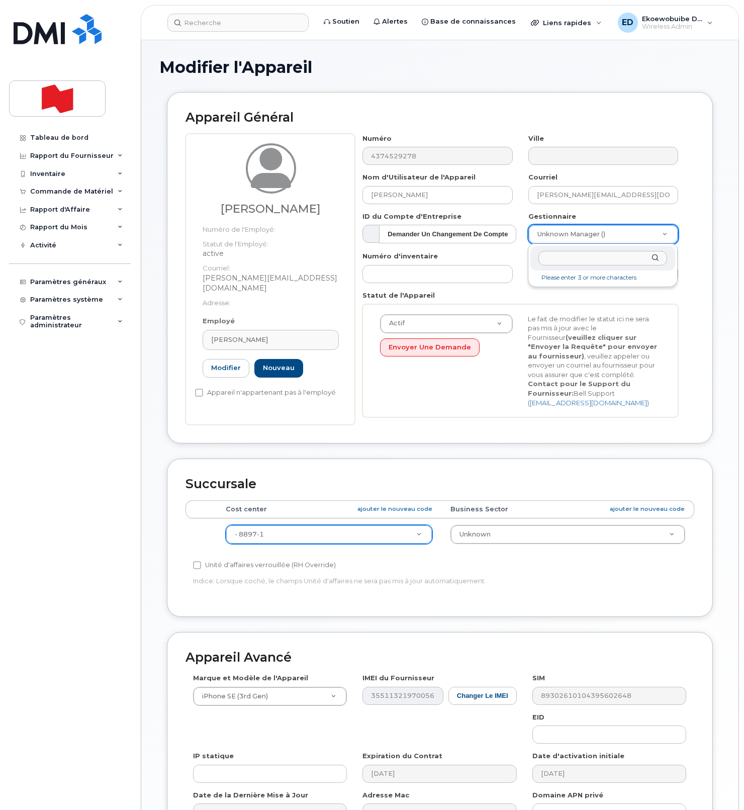
paste input "rea.unsonmartinez@bnc.ca"
type input "rea.unsonmartinez@bnc.ca"
type input "1956926"
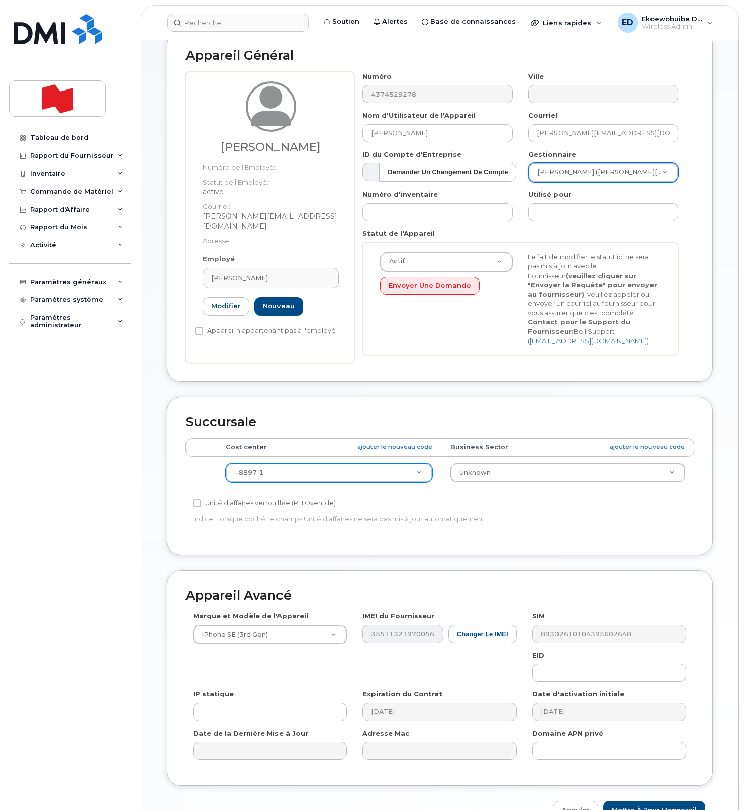
scroll to position [124, 0]
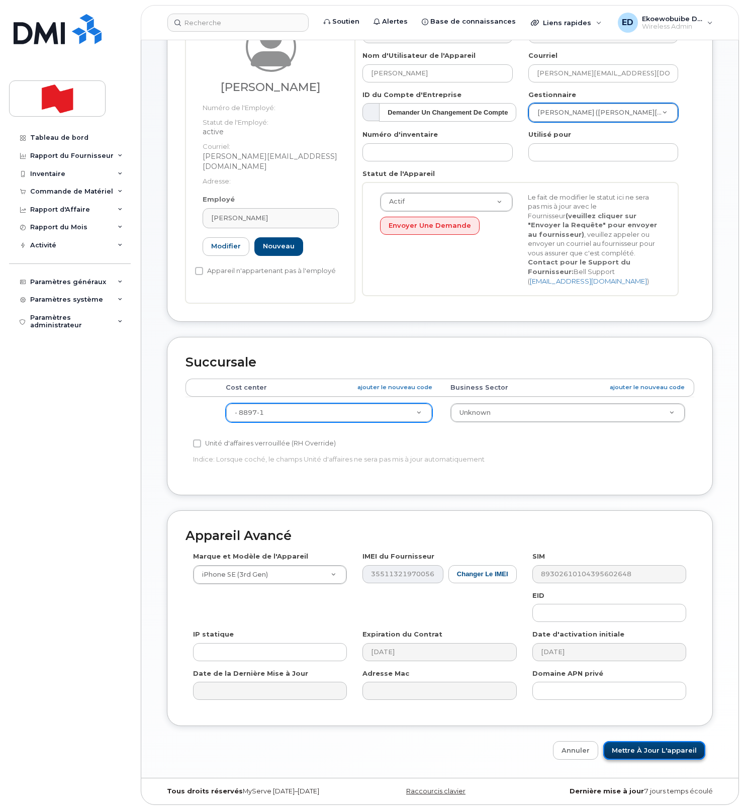
click at [640, 753] on input "Mettre à jour l'appareil" at bounding box center [655, 750] width 102 height 19
type input "Sauvegarde..."
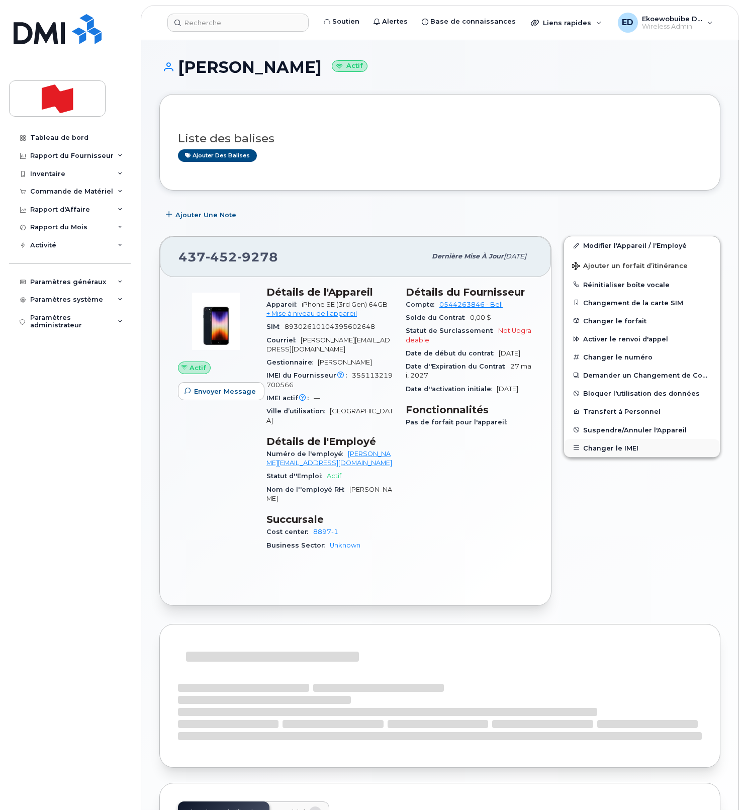
click at [600, 449] on button "Changer le IMEI" at bounding box center [642, 448] width 156 height 18
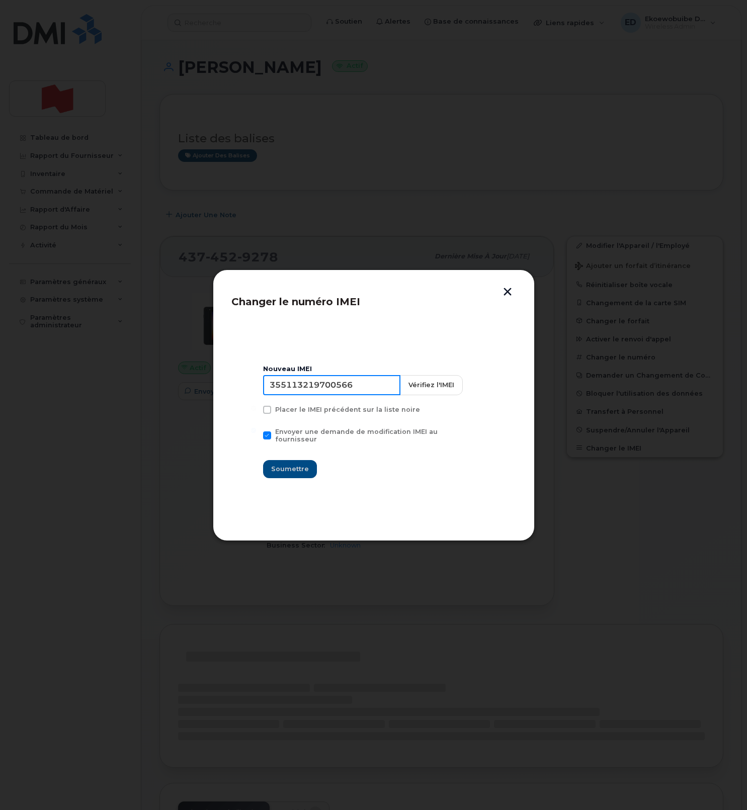
click at [336, 394] on input "355113219700566" at bounding box center [331, 385] width 137 height 20
type input "354216331242622"
click at [292, 464] on span "Soumettre" at bounding box center [290, 469] width 38 height 10
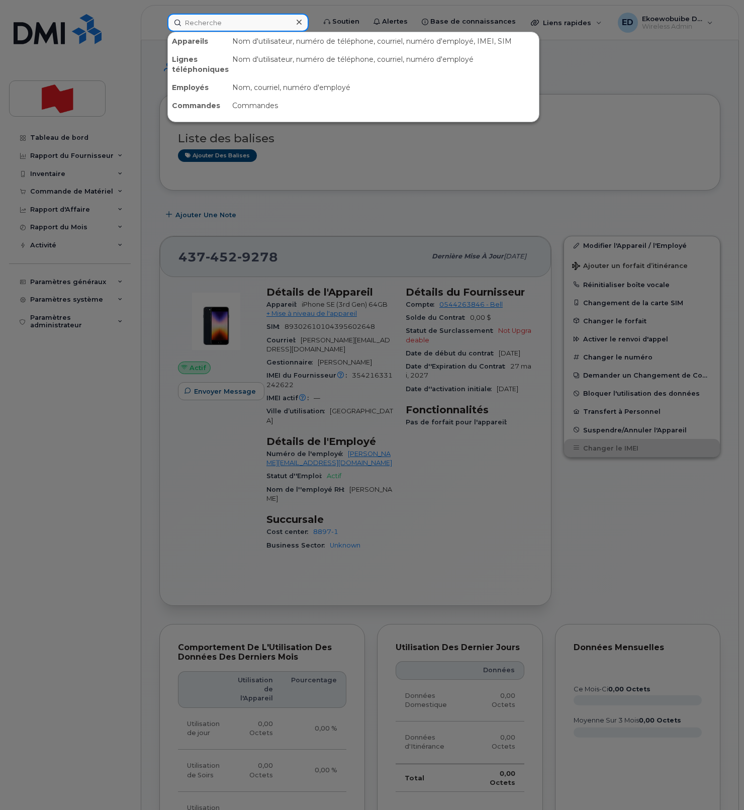
click at [238, 28] on input at bounding box center [237, 23] width 141 height 18
paste input "[PERSON_NAME]"
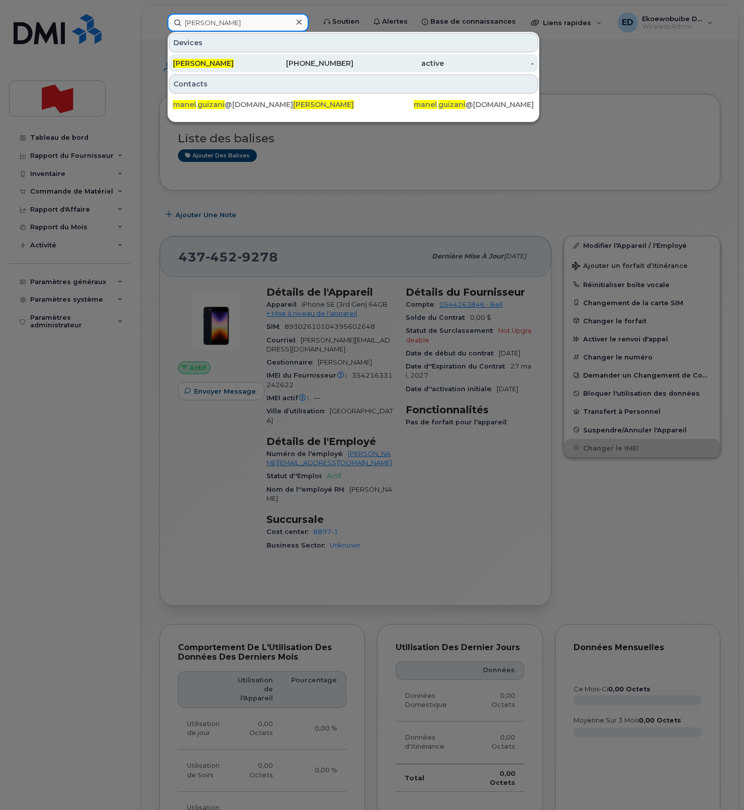
type input "[PERSON_NAME]"
drag, startPoint x: 191, startPoint y: 64, endPoint x: 214, endPoint y: 70, distance: 24.5
click at [191, 64] on span "Manel Guizani" at bounding box center [203, 63] width 61 height 9
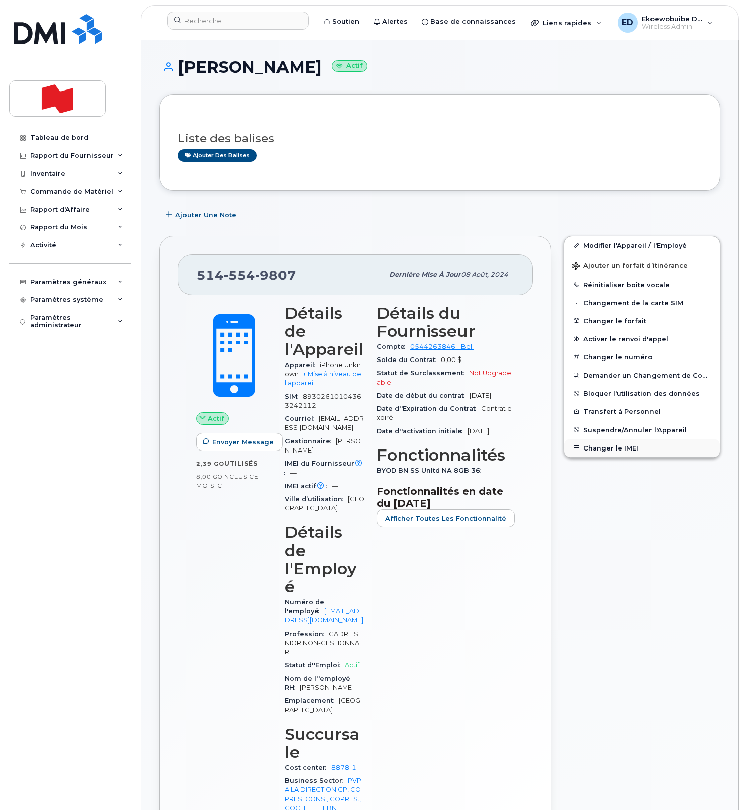
click at [605, 447] on button "Changer le IMEI" at bounding box center [642, 448] width 156 height 18
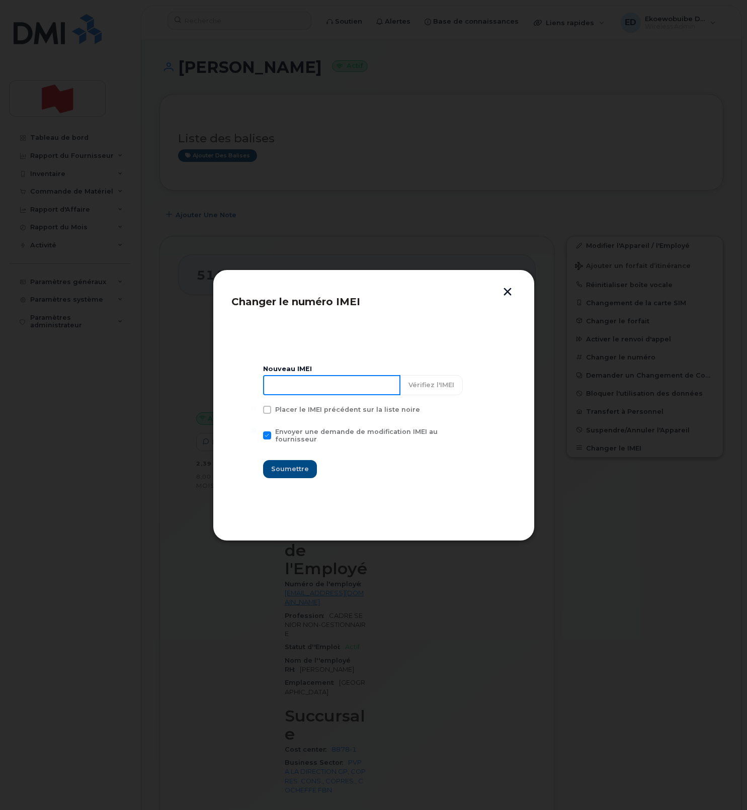
click at [305, 393] on input at bounding box center [331, 385] width 137 height 20
type input "354216331404297"
click at [292, 467] on span "Soumettre" at bounding box center [290, 469] width 38 height 10
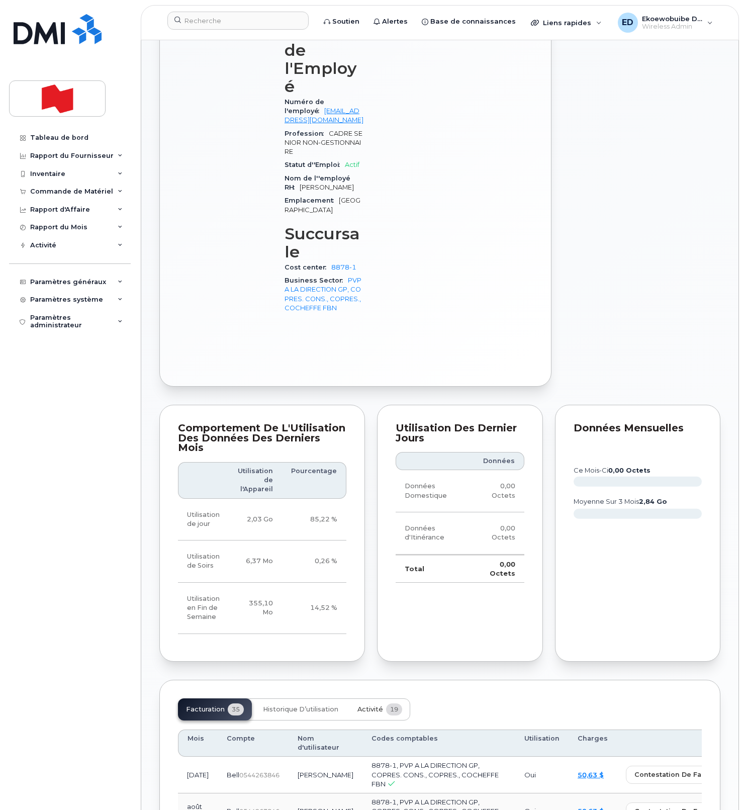
scroll to position [502, 0]
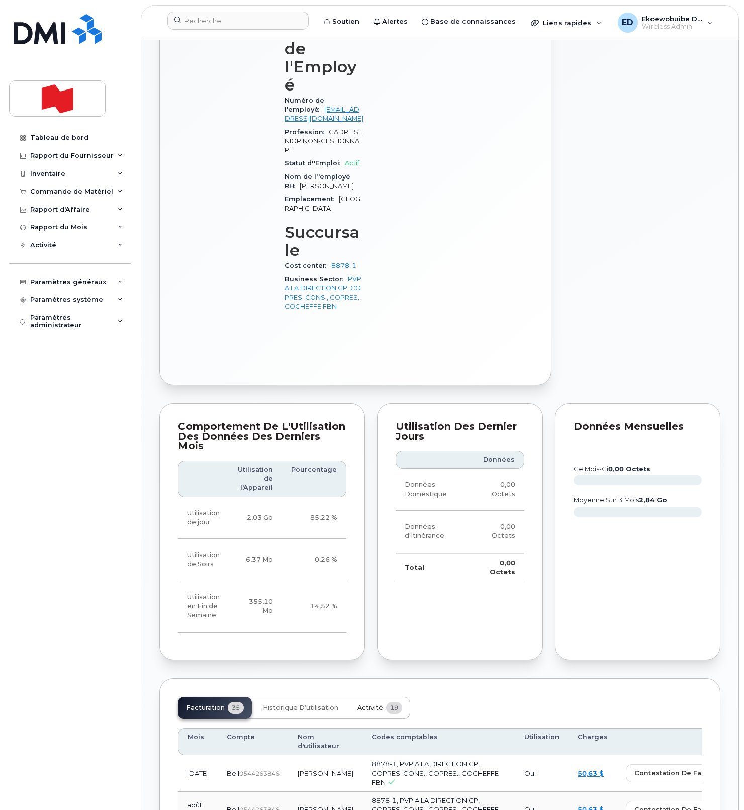
click at [370, 704] on span "Activité" at bounding box center [371, 708] width 26 height 8
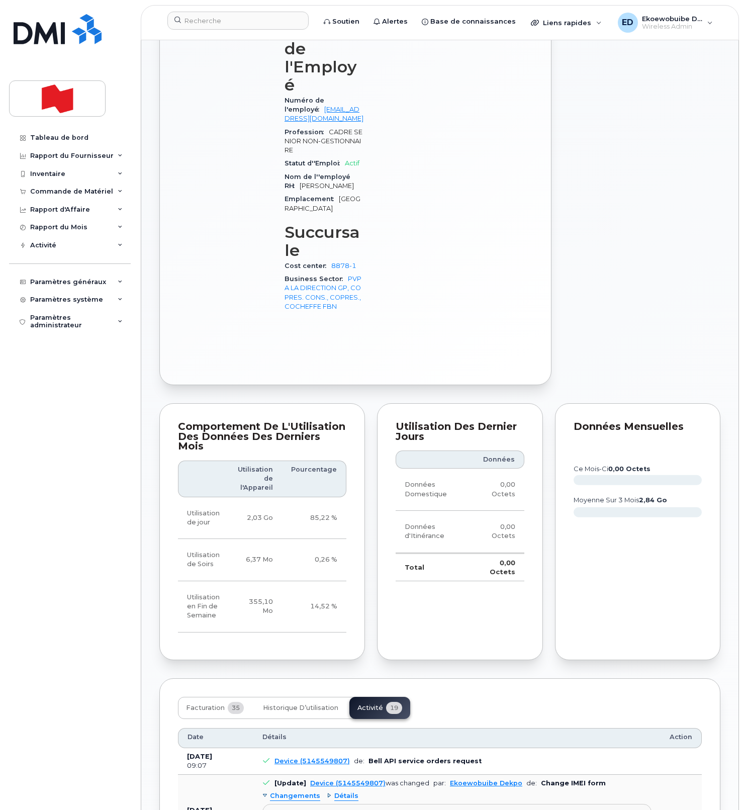
click at [468, 810] on div "Imei Number was changed to 354216331404297" at bounding box center [457, 819] width 368 height 8
drag, startPoint x: 478, startPoint y: 752, endPoint x: 264, endPoint y: 736, distance: 215.4
click at [264, 804] on pre "Imei Number was changed to 354216331404297 Imei Change External Reference Numbe…" at bounding box center [457, 826] width 389 height 44
copy pre "Imei Number was changed to 354216331404297 Imei Change External Reference Numbe…"
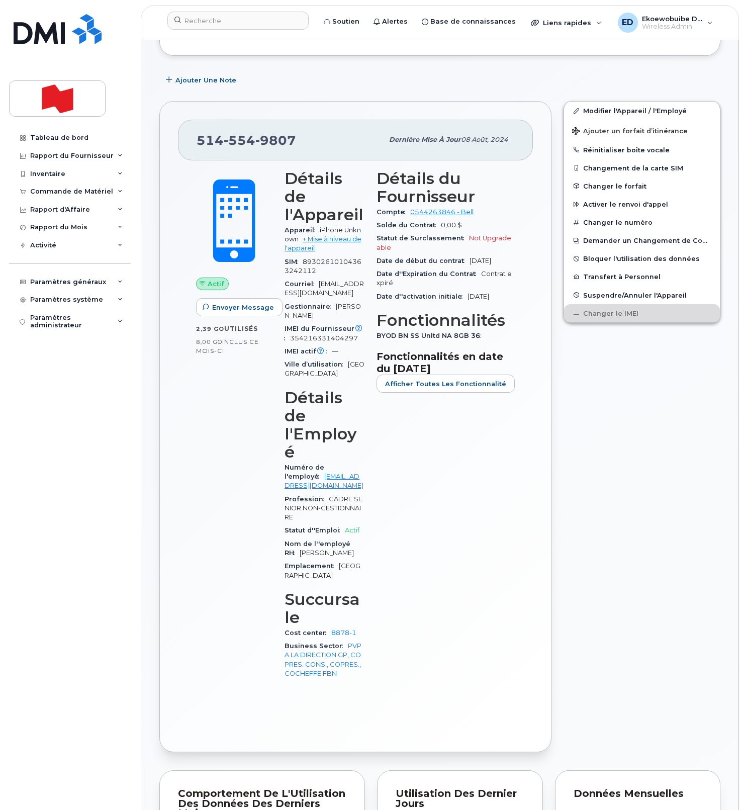
scroll to position [0, 0]
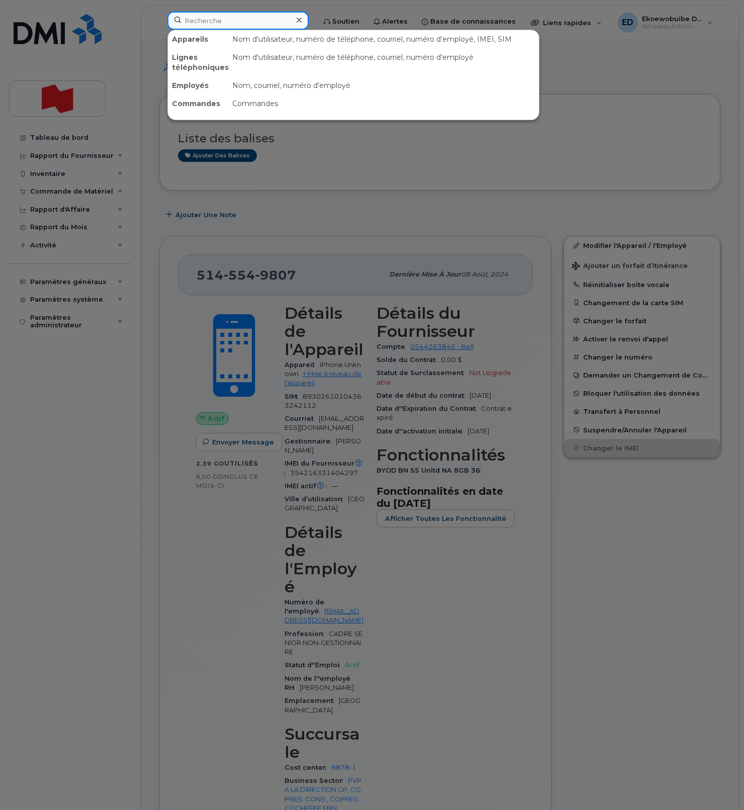
click at [214, 22] on input at bounding box center [237, 21] width 141 height 18
paste input "Ryan Keyes"
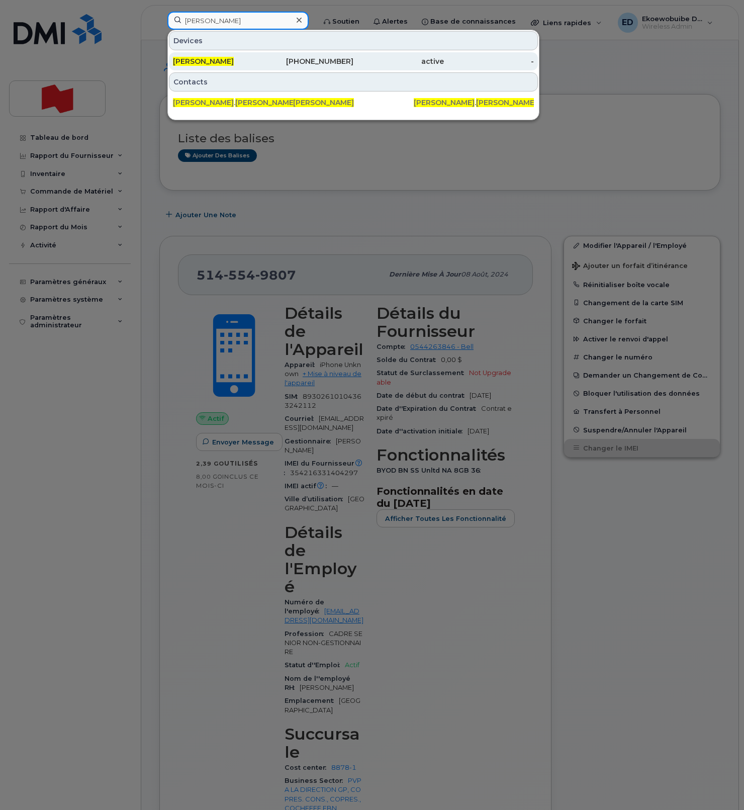
type input "Ryan Keyes"
click at [202, 62] on span "Ryan Keyes" at bounding box center [203, 61] width 61 height 9
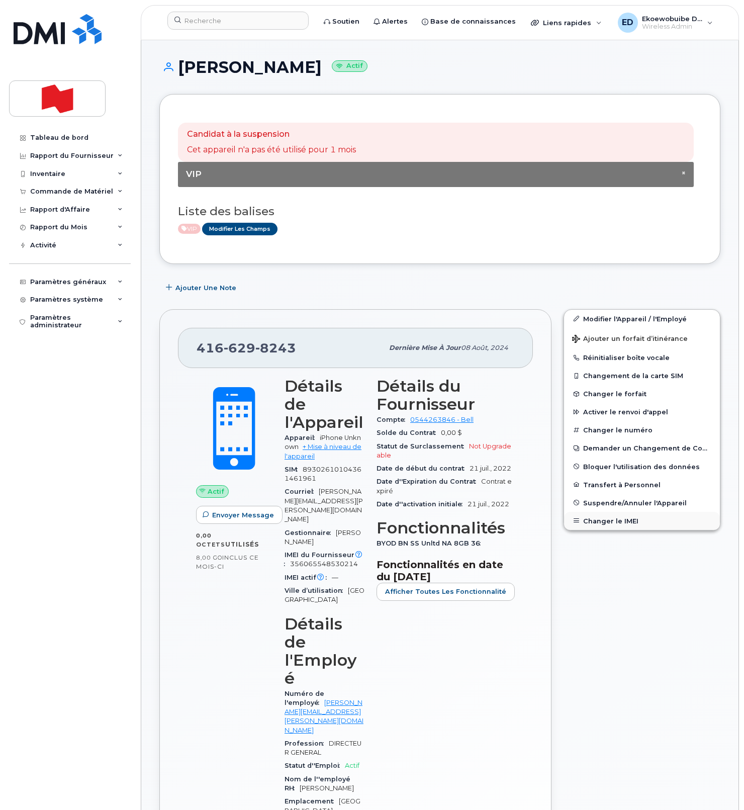
click at [600, 523] on button "Changer le IMEI" at bounding box center [642, 521] width 156 height 18
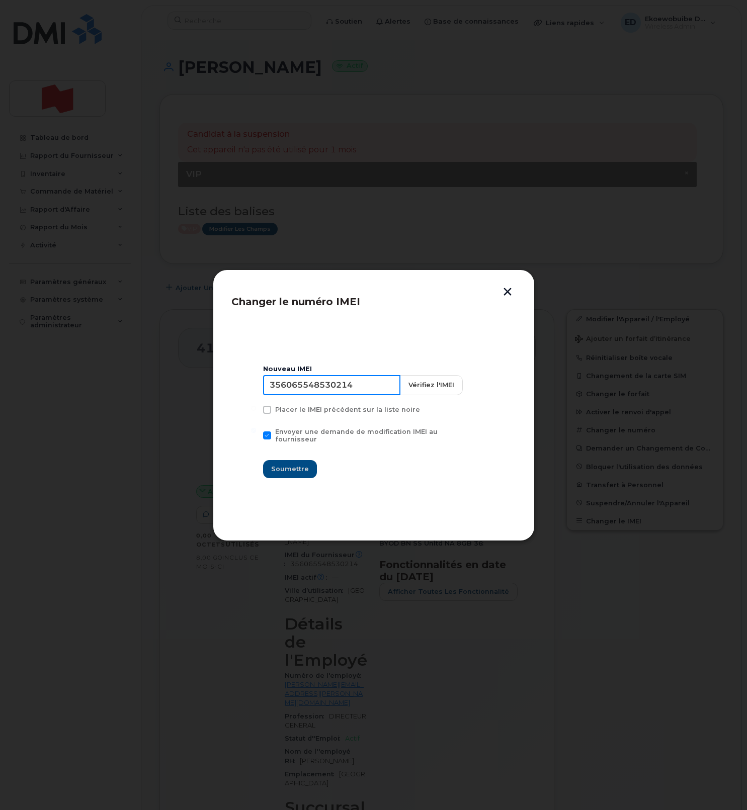
click at [324, 394] on input "356065548530214" at bounding box center [331, 385] width 137 height 20
type input "354216331353080"
drag, startPoint x: 291, startPoint y: 465, endPoint x: 309, endPoint y: 469, distance: 18.9
click at [290, 465] on span "Soumettre" at bounding box center [290, 469] width 38 height 10
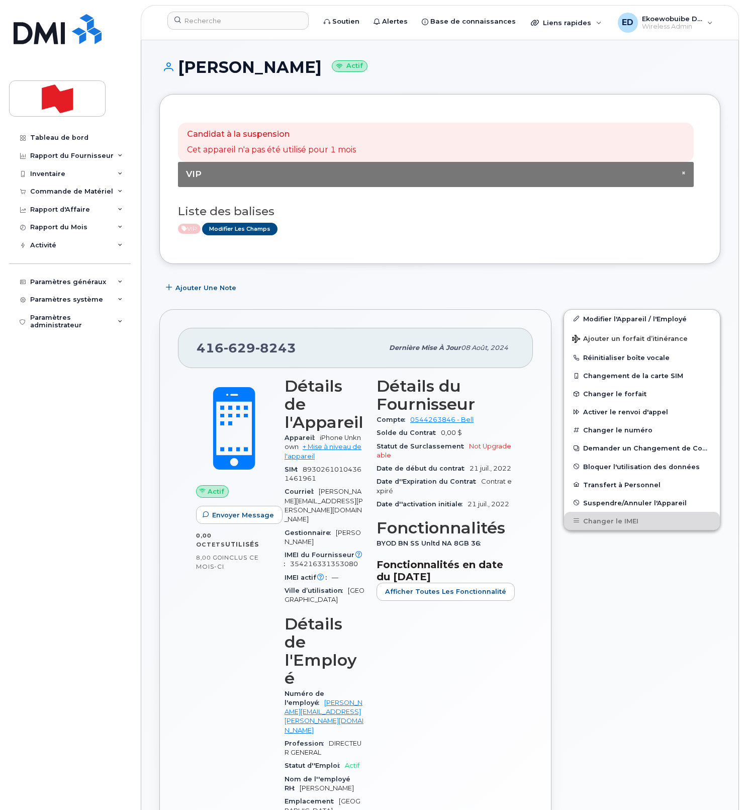
click at [315, 348] on div "416 629 8243" at bounding box center [290, 347] width 187 height 21
drag, startPoint x: 306, startPoint y: 353, endPoint x: 196, endPoint y: 348, distance: 110.3
click at [196, 348] on div "416 629 8243 Dernière mise à jour 08 août, 2024" at bounding box center [355, 348] width 355 height 40
copy span "416 629 8243"
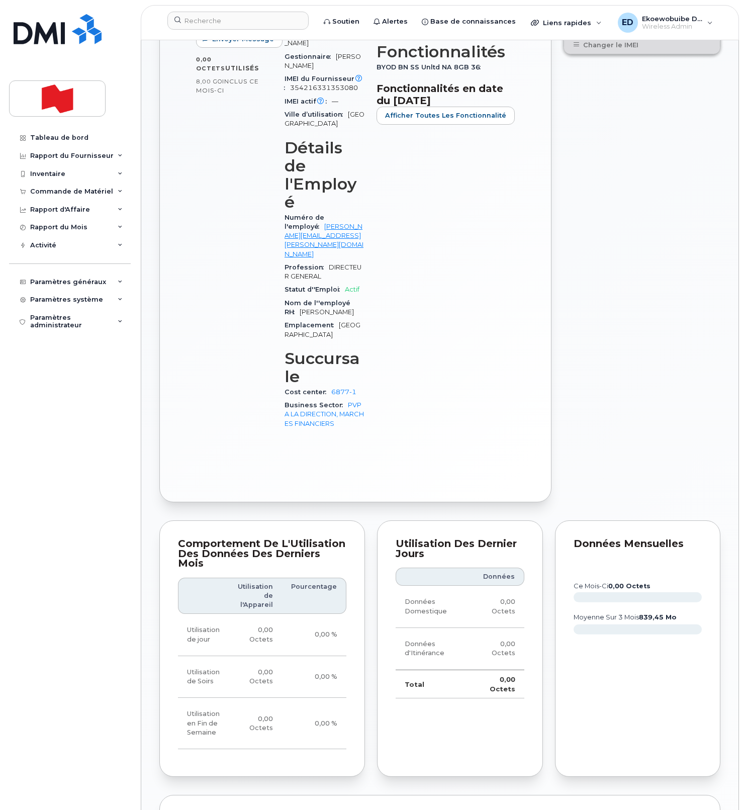
scroll to position [480, 0]
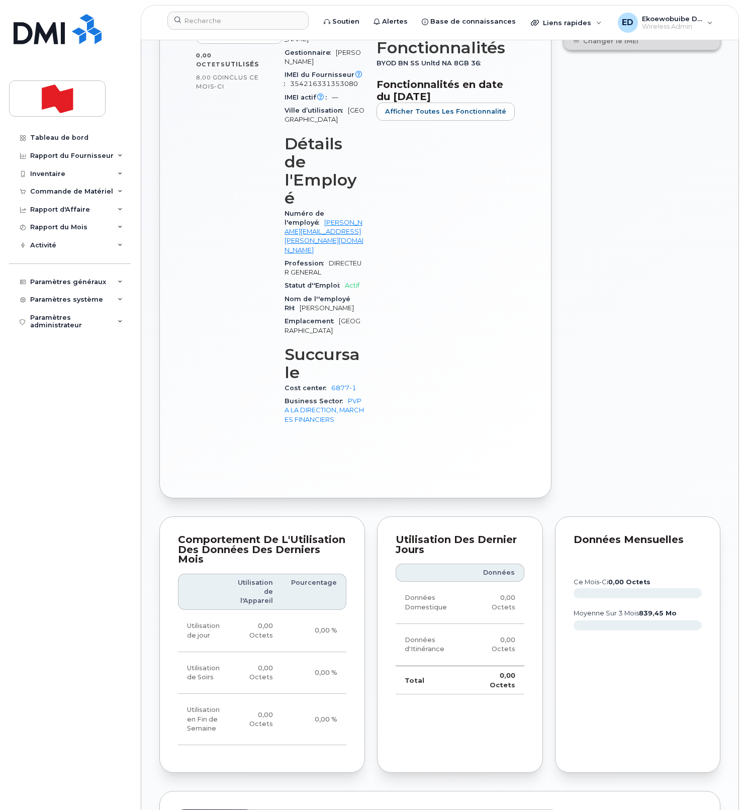
click at [375, 810] on span "Activité" at bounding box center [371, 821] width 26 height 8
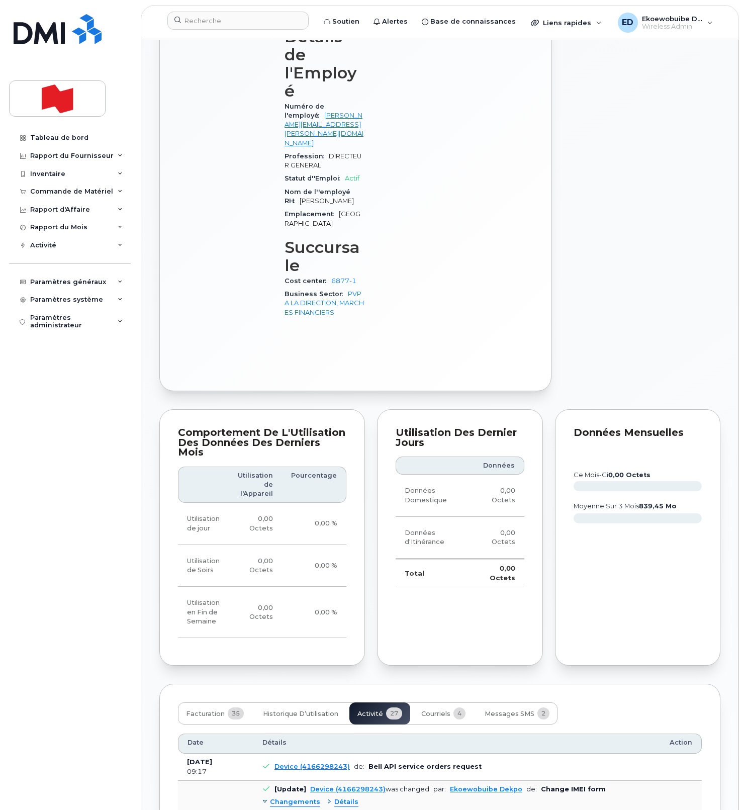
scroll to position [589, 0]
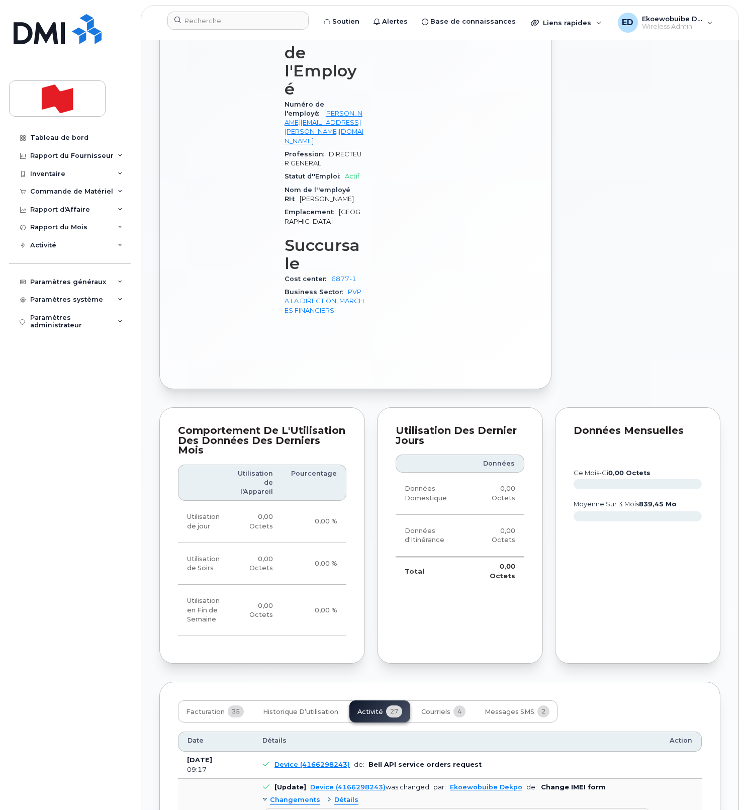
drag, startPoint x: 459, startPoint y: 720, endPoint x: 265, endPoint y: 709, distance: 194.5
copy pre "Imei Number was changed from 356065548530214 to 354216331353080 Imei Change Ext…"
click at [210, 25] on input at bounding box center [237, 21] width 141 height 18
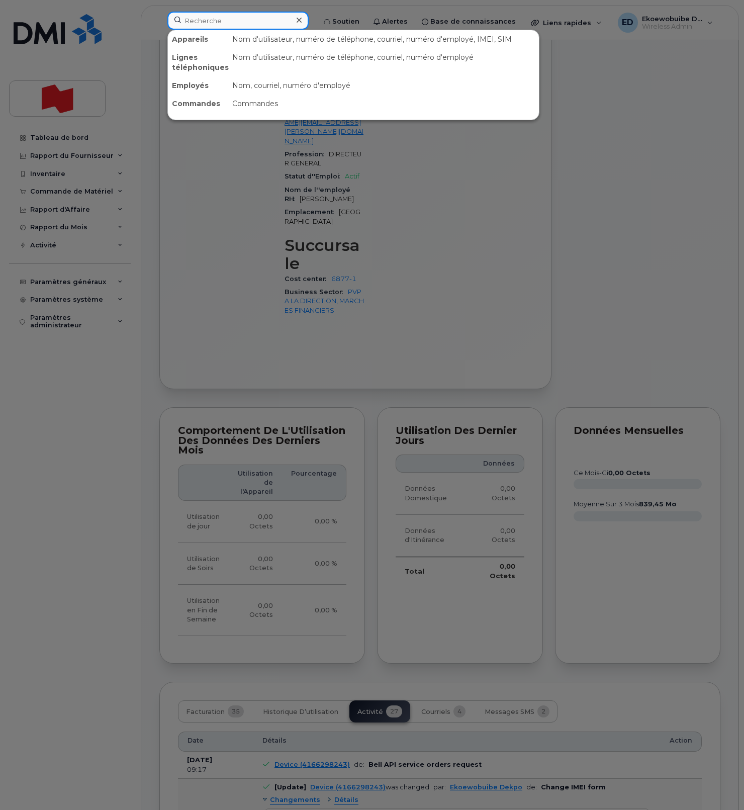
paste input "Gianmarco Occhionero"
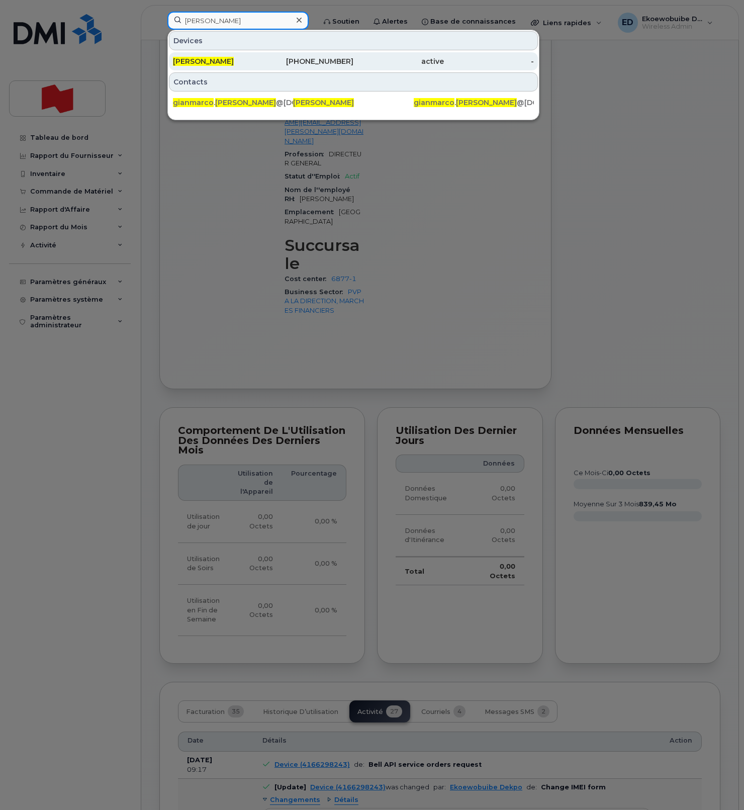
type input "Gianmarco Occhionero"
click at [220, 65] on span "Gianmarco Occhionero" at bounding box center [203, 61] width 61 height 9
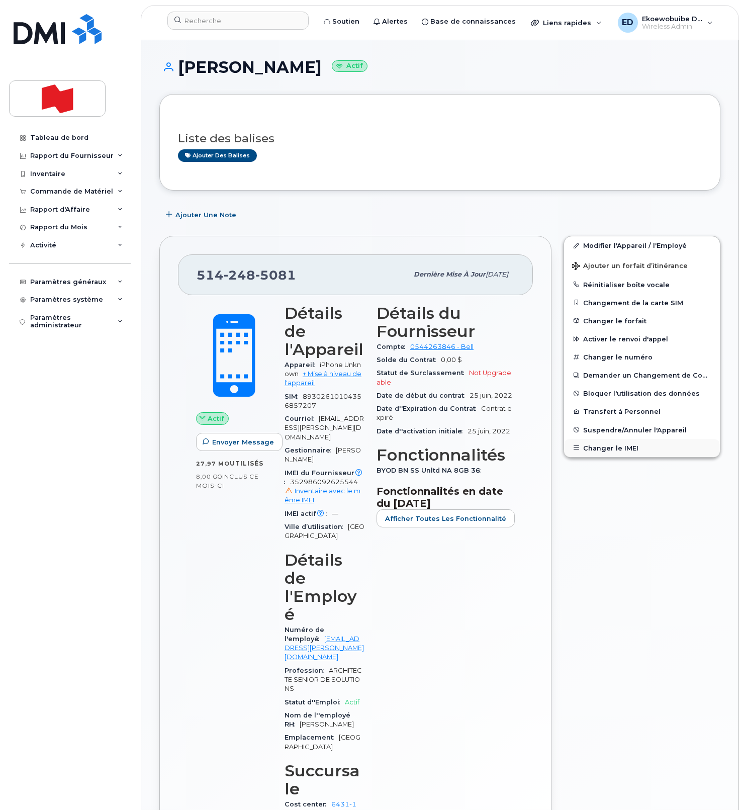
click at [602, 449] on button "Changer le IMEI" at bounding box center [642, 448] width 156 height 18
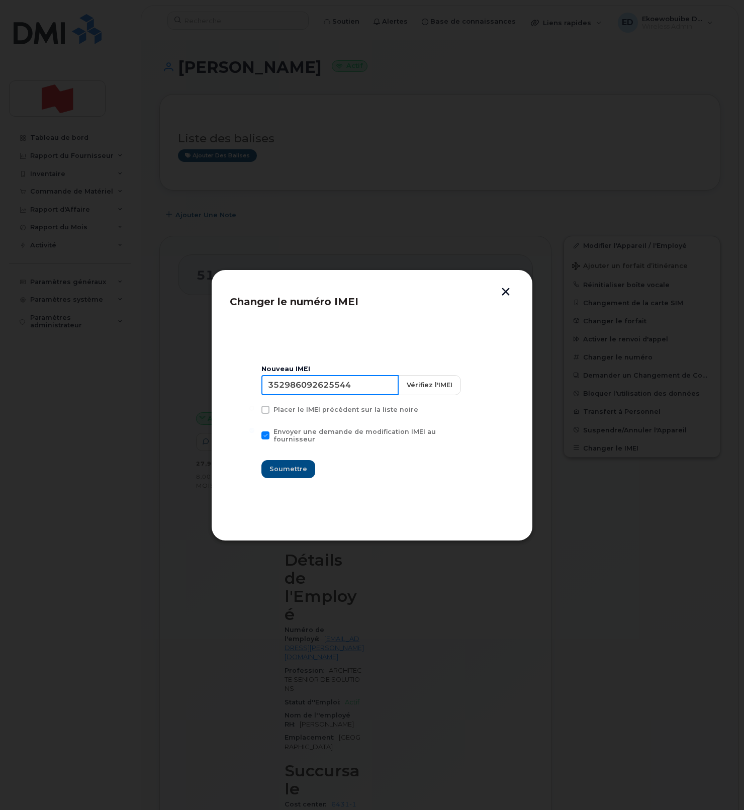
click at [341, 391] on input "352986092625544" at bounding box center [330, 385] width 137 height 20
click at [328, 392] on input "352986092625544" at bounding box center [330, 385] width 137 height 20
type input "3"
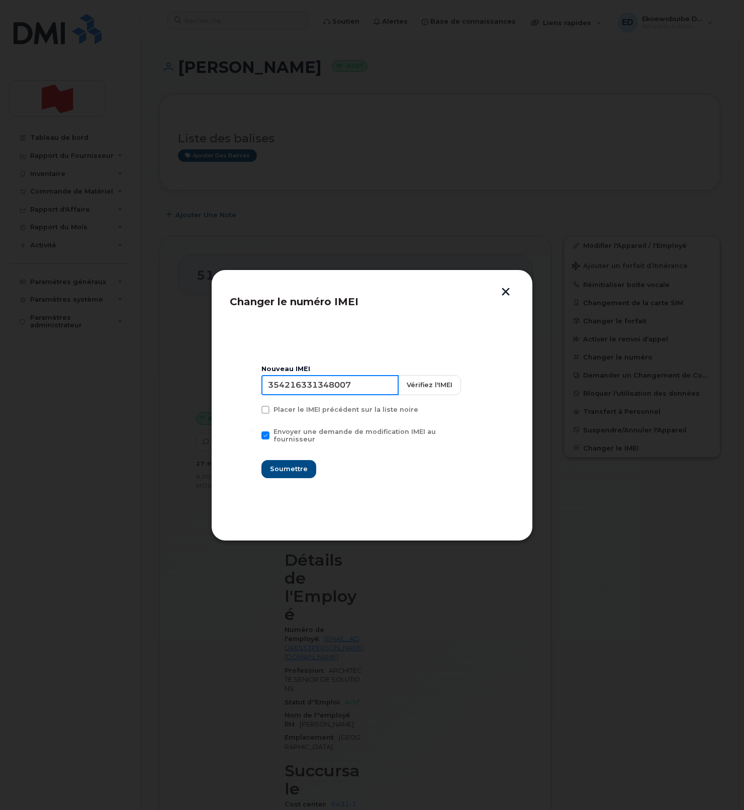
type input "354216331348007"
drag, startPoint x: 281, startPoint y: 464, endPoint x: 286, endPoint y: 467, distance: 5.9
click at [281, 464] on span "Soumettre" at bounding box center [289, 469] width 38 height 10
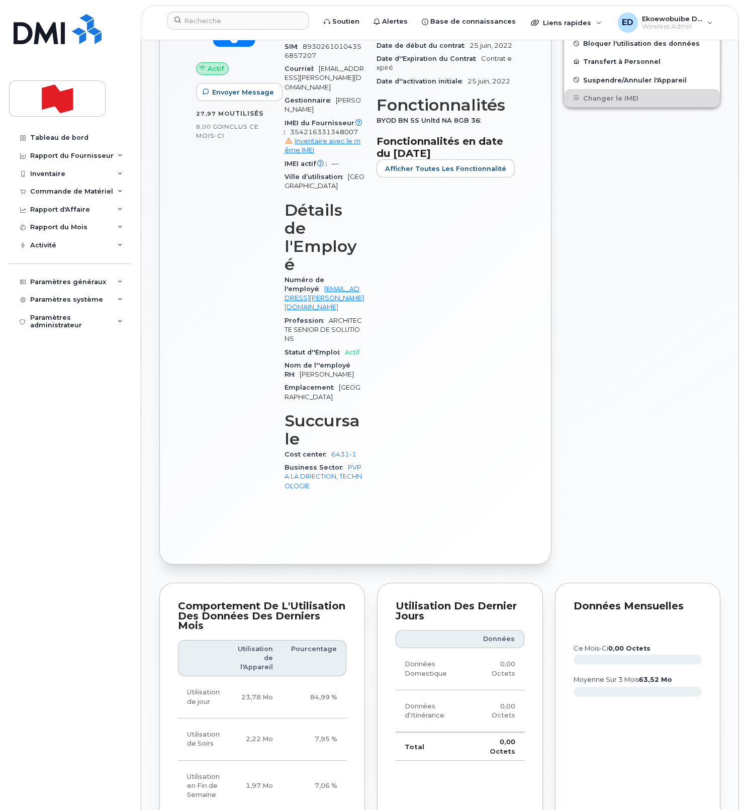
scroll to position [396, 0]
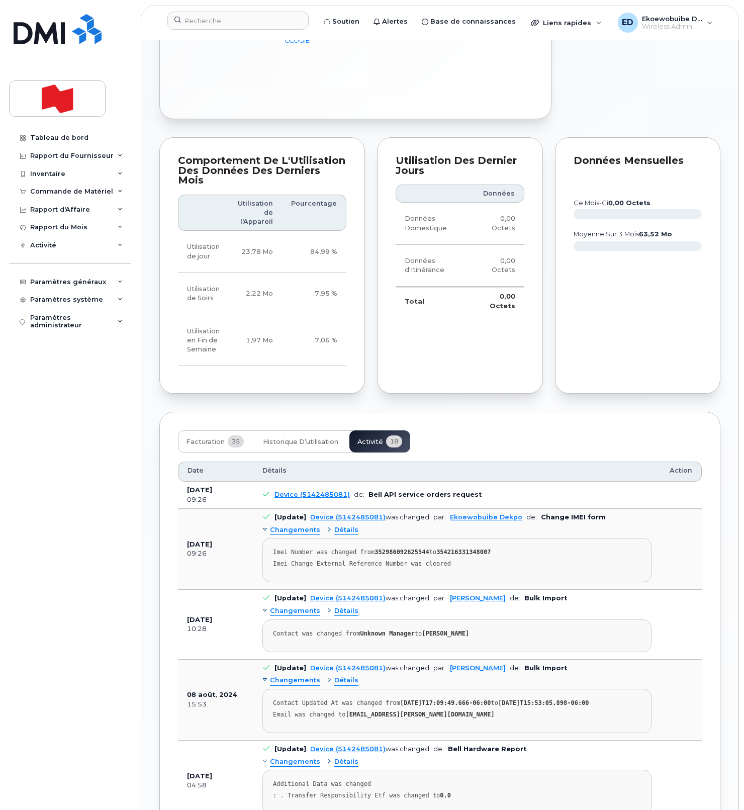
scroll to position [824, 0]
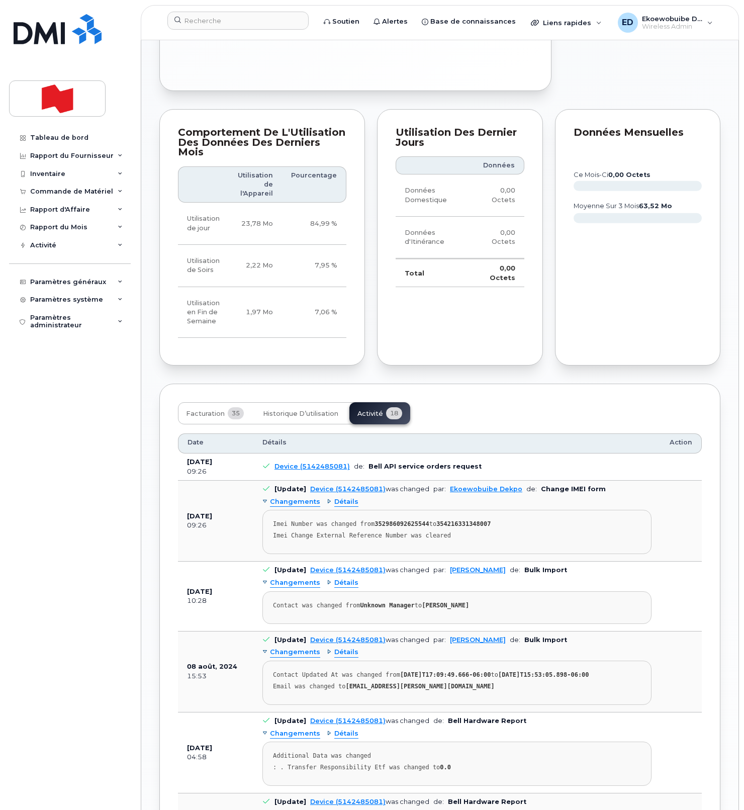
drag, startPoint x: 462, startPoint y: 453, endPoint x: 466, endPoint y: 448, distance: 6.1
click at [462, 510] on pre "Imei Number was changed from 352986092625544 to 354216331348007 Imei Change Ext…" at bounding box center [457, 532] width 389 height 44
drag, startPoint x: 470, startPoint y: 447, endPoint x: 269, endPoint y: 438, distance: 201.9
click at [269, 510] on pre "Imei Number was changed from 352986092625544 to 354216331348007 Imei Change Ext…" at bounding box center [457, 532] width 389 height 44
copy pre "Imei Number was changed from 352986092625544 to 354216331348007 Imei Change Ext…"
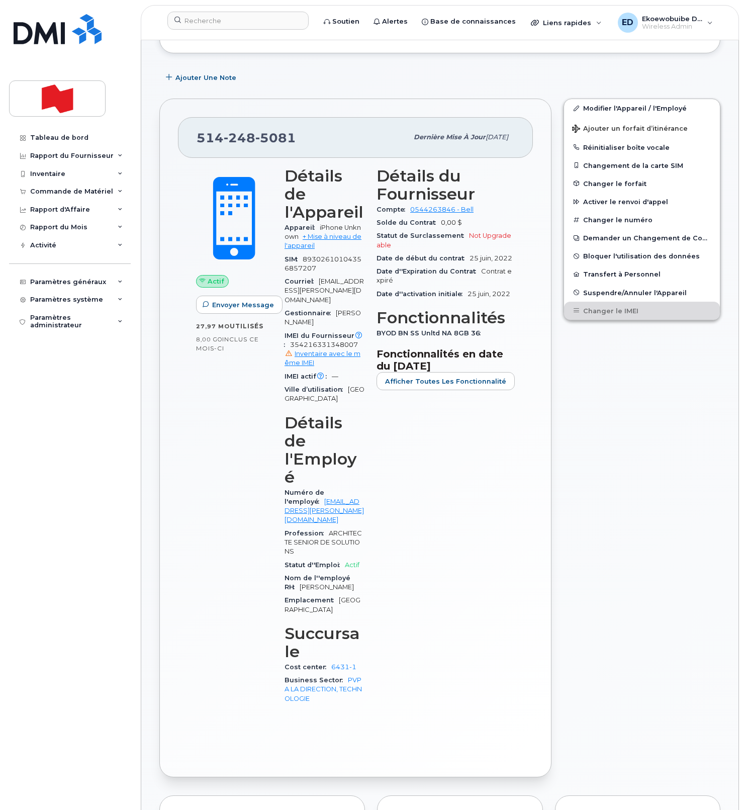
scroll to position [0, 0]
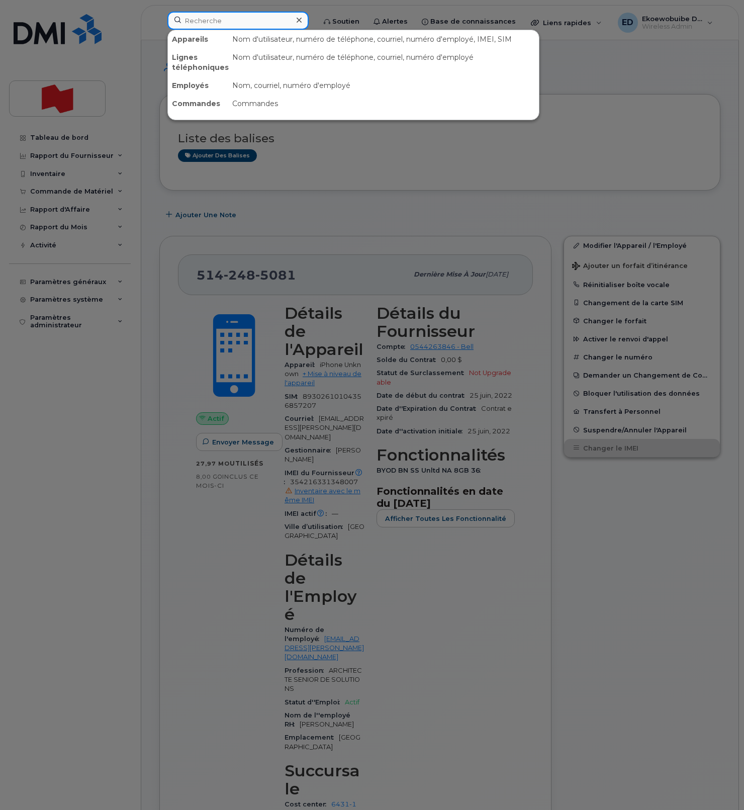
click at [232, 19] on input at bounding box center [237, 21] width 141 height 18
paste input "[PERSON_NAME]"
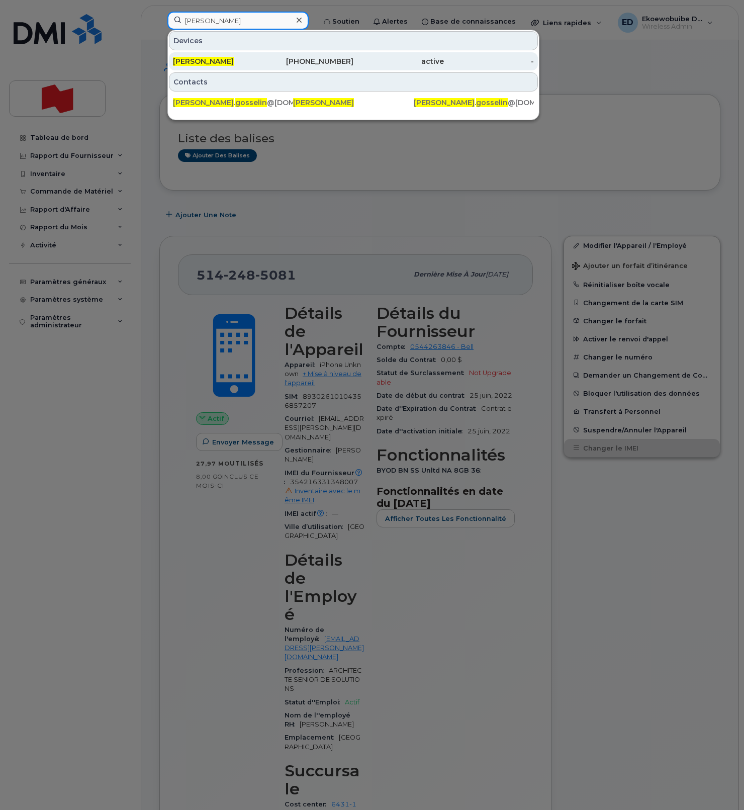
type input "[PERSON_NAME]"
drag, startPoint x: 204, startPoint y: 62, endPoint x: 222, endPoint y: 67, distance: 18.2
click at [204, 62] on span "[PERSON_NAME]" at bounding box center [203, 61] width 61 height 9
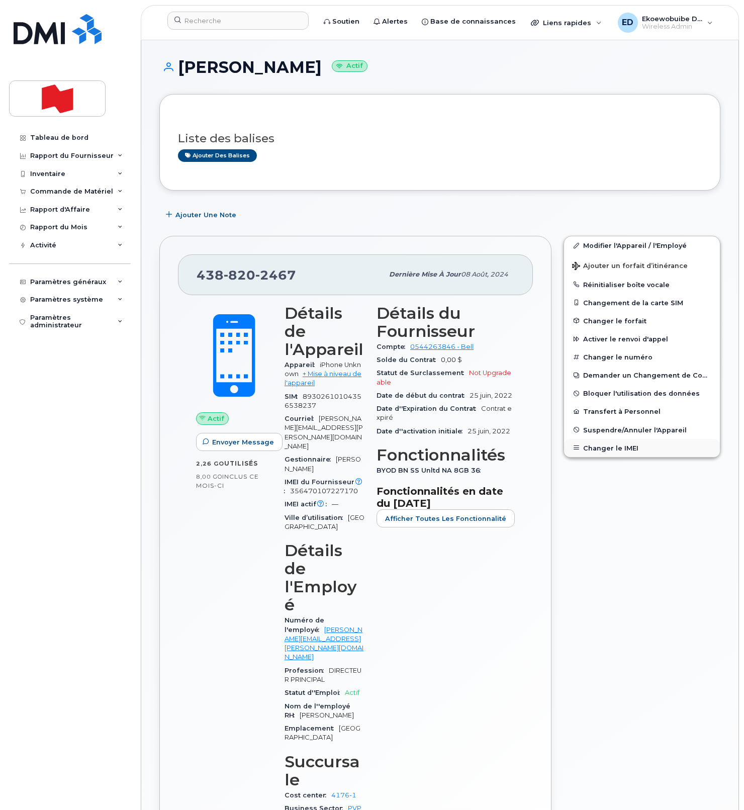
click at [610, 448] on button "Changer le IMEI" at bounding box center [642, 448] width 156 height 18
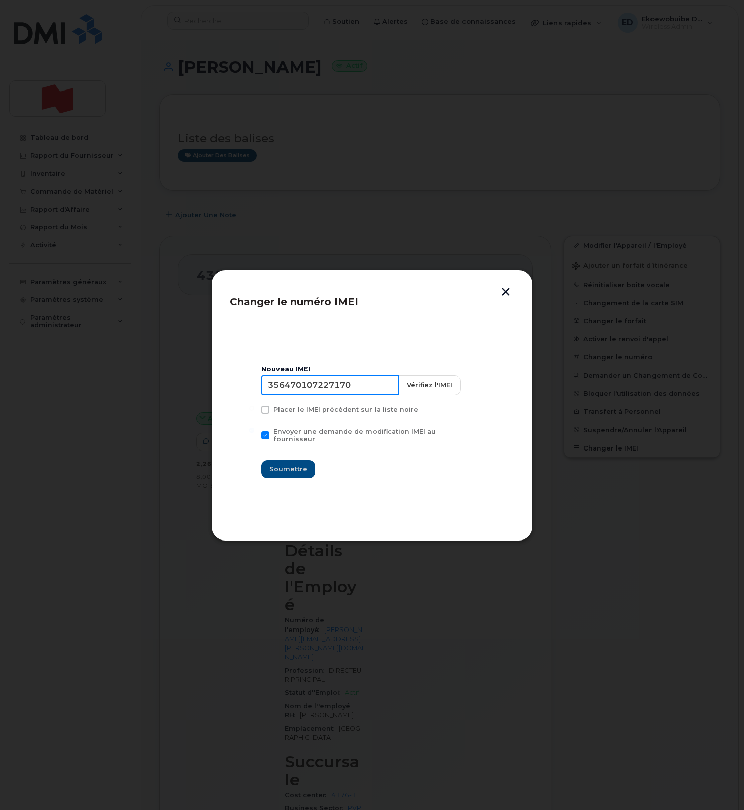
click at [317, 395] on input "356470107227170" at bounding box center [330, 385] width 137 height 20
click at [506, 293] on button "button" at bounding box center [505, 293] width 15 height 11
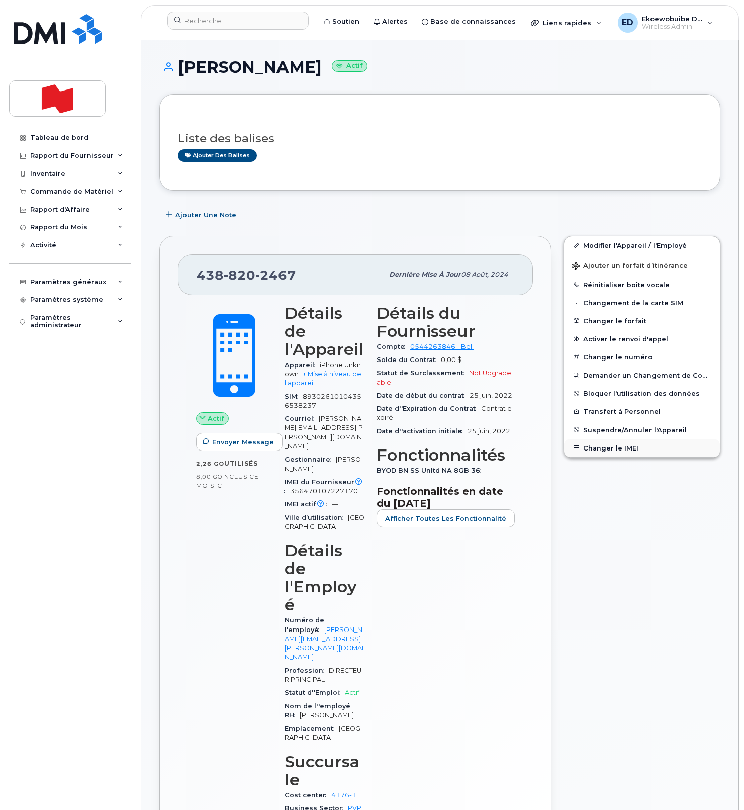
click at [612, 454] on button "Changer le IMEI" at bounding box center [642, 448] width 156 height 18
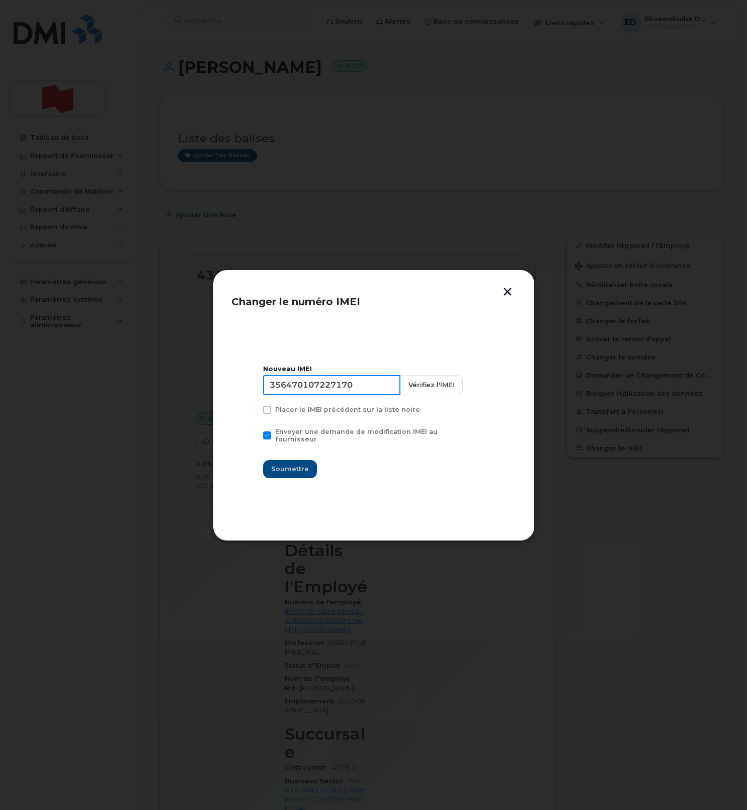
click at [323, 389] on input "356470107227170" at bounding box center [331, 385] width 137 height 20
type input "354216331491864"
click at [296, 465] on span "Soumettre" at bounding box center [290, 469] width 38 height 10
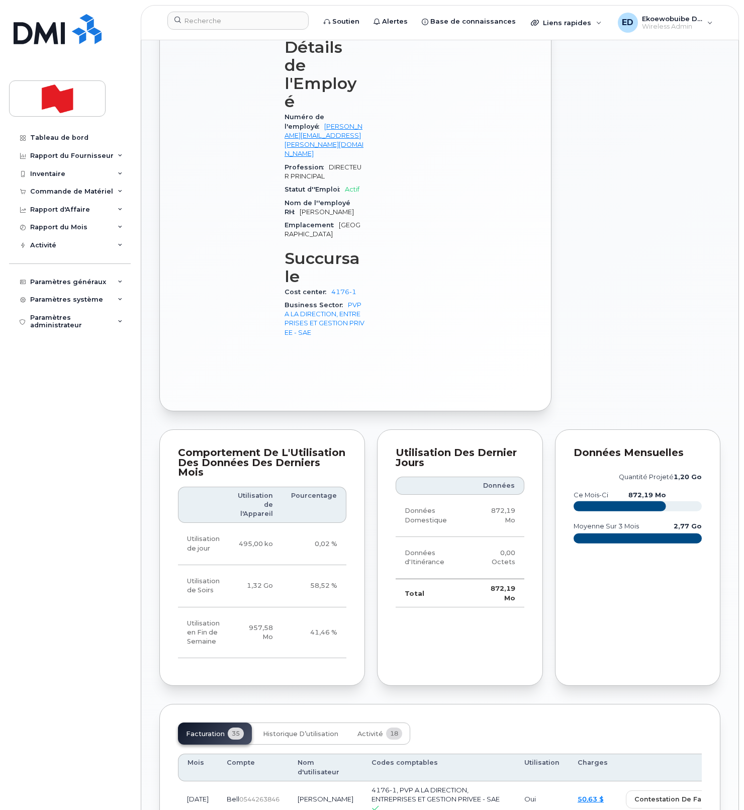
scroll to position [506, 0]
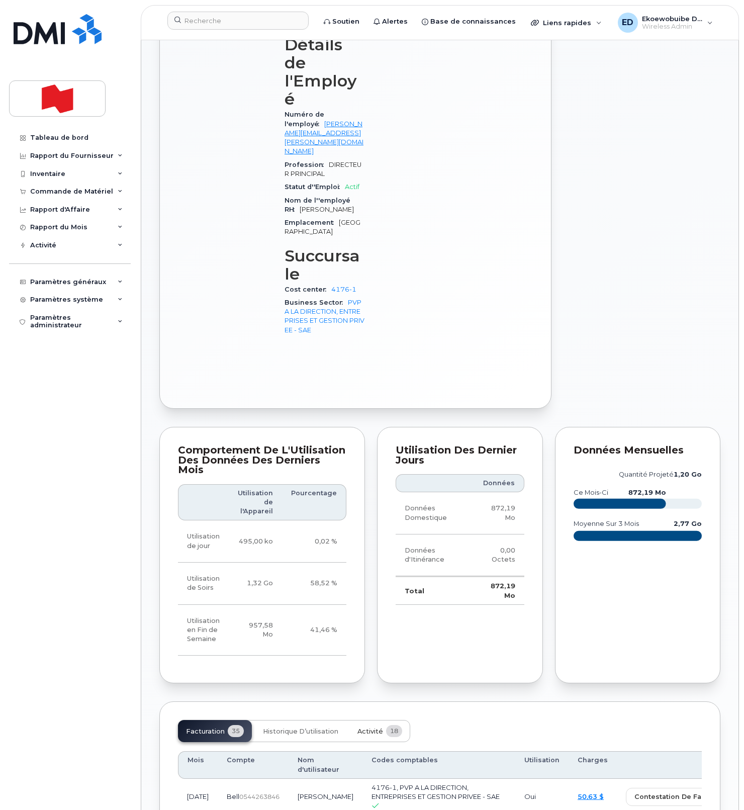
drag, startPoint x: 369, startPoint y: 626, endPoint x: 382, endPoint y: 633, distance: 15.1
click at [369, 728] on span "Activité" at bounding box center [371, 732] width 26 height 8
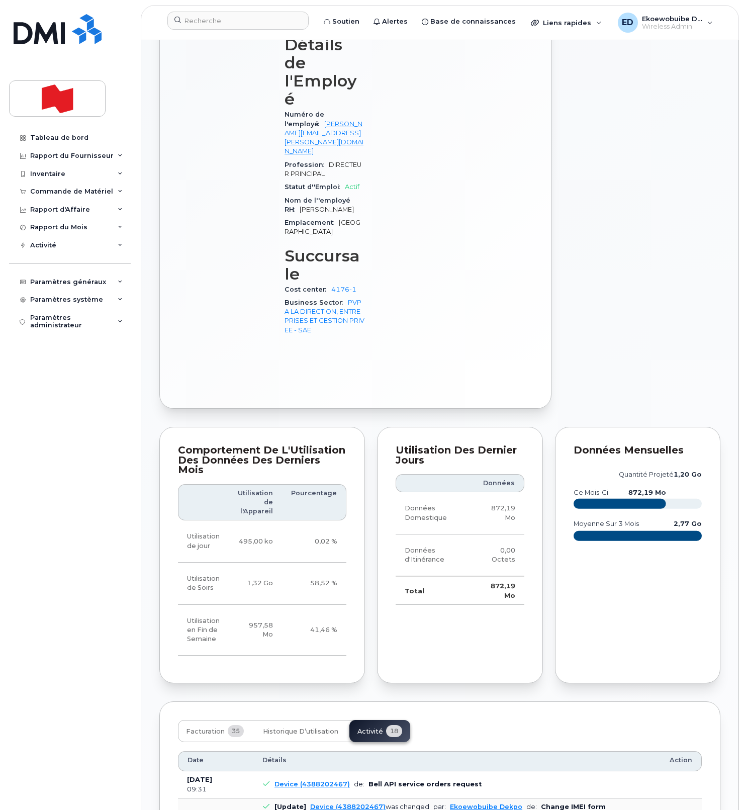
drag, startPoint x: 456, startPoint y: 748, endPoint x: 264, endPoint y: 732, distance: 192.3
copy pre "Imei Number was changed from 356470107227170 to 354216331491864 Imei Change Ext…"
click at [222, 22] on input at bounding box center [237, 21] width 141 height 18
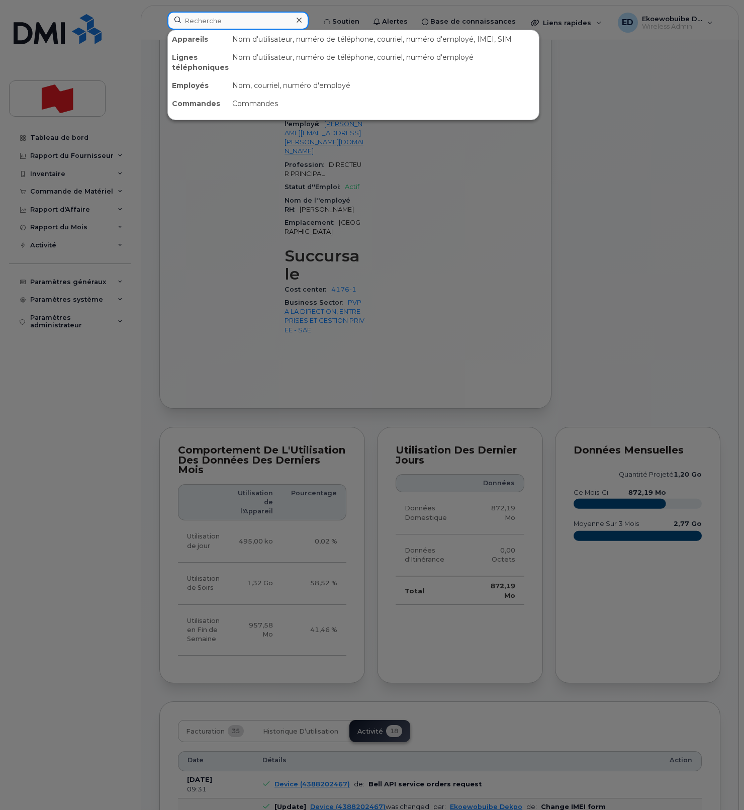
paste input "ruby.dhillon@nbc.ca"
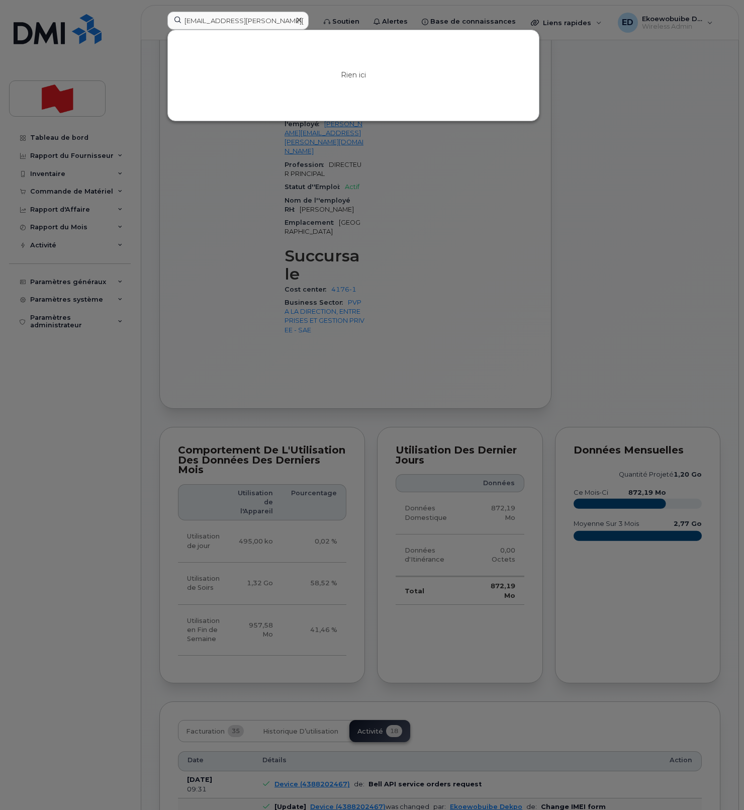
drag, startPoint x: 555, startPoint y: 139, endPoint x: 522, endPoint y: 122, distance: 37.3
click at [555, 139] on div at bounding box center [372, 405] width 744 height 810
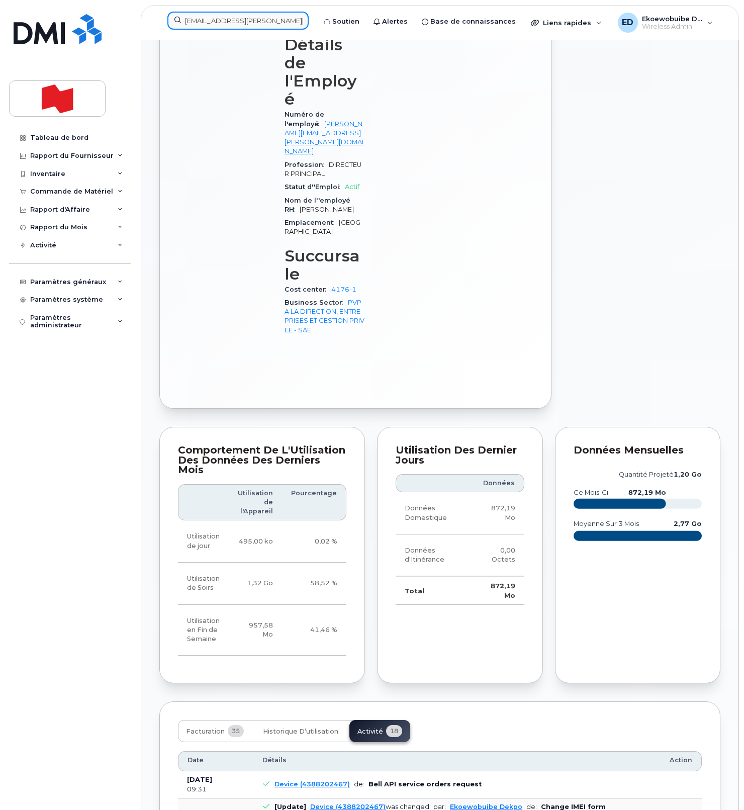
click at [237, 27] on input "ruby.dhillon@nbc.ca" at bounding box center [237, 21] width 141 height 18
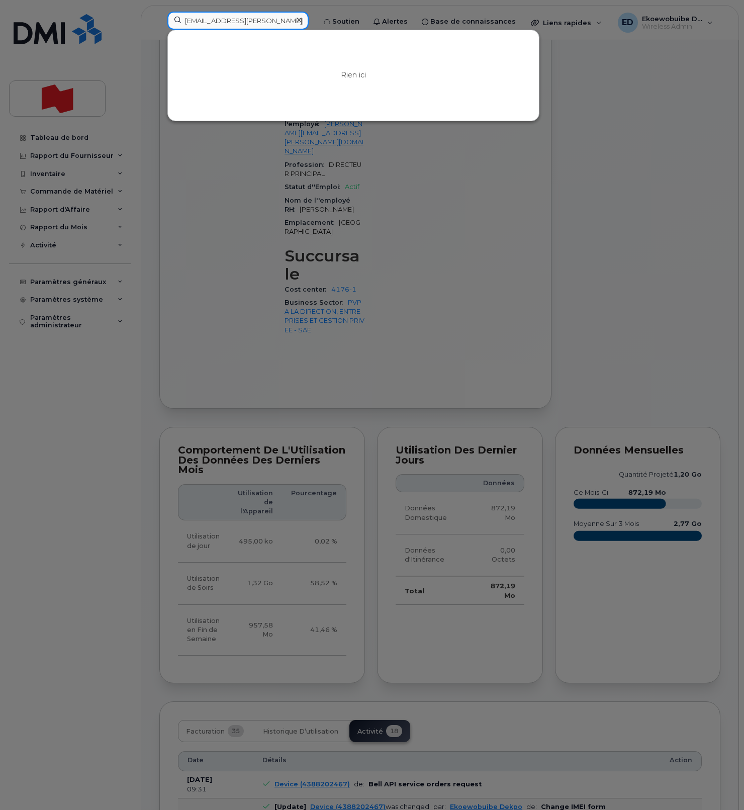
drag, startPoint x: 284, startPoint y: 24, endPoint x: 160, endPoint y: 20, distance: 123.8
click at [161, 19] on div "ruby.dhillon@nbc.ca Rien ici" at bounding box center [237, 23] width 157 height 22
paste input "4384493527"
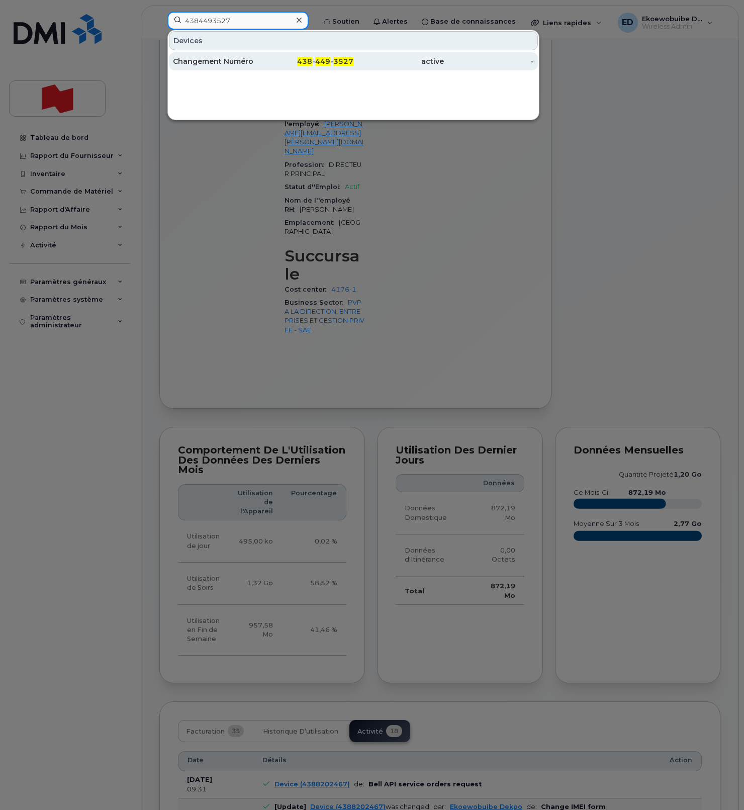
type input "4384493527"
drag, startPoint x: 210, startPoint y: 64, endPoint x: 217, endPoint y: 69, distance: 8.2
click at [210, 64] on div "Changement Numéro" at bounding box center [218, 61] width 91 height 10
